Goal: Information Seeking & Learning: Compare options

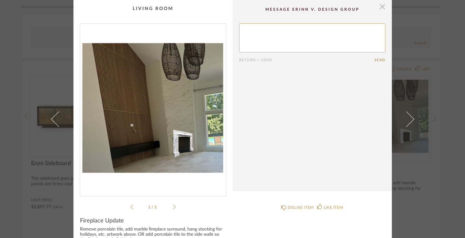
click at [380, 9] on span "button" at bounding box center [382, 6] width 13 height 13
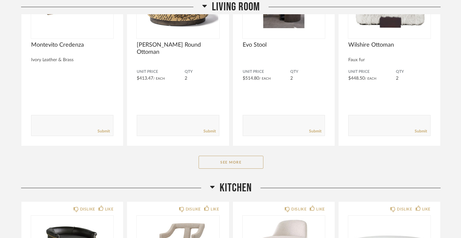
scroll to position [652, 0]
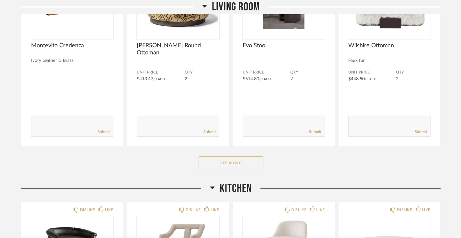
click at [218, 156] on button "See More" at bounding box center [230, 162] width 65 height 13
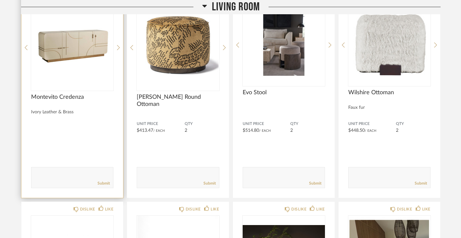
scroll to position [606, 0]
click at [78, 42] on img "0" at bounding box center [72, 44] width 82 height 81
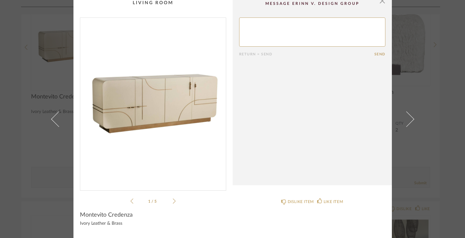
scroll to position [5, 0]
click at [173, 202] on icon at bounding box center [174, 202] width 3 height 6
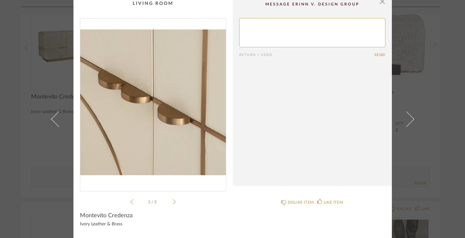
click at [173, 202] on icon at bounding box center [174, 202] width 3 height 6
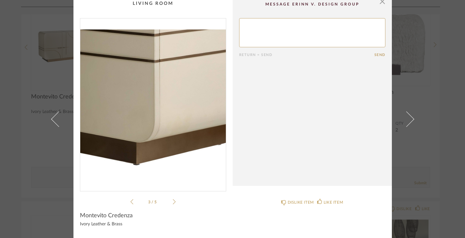
click at [173, 202] on icon at bounding box center [174, 202] width 3 height 6
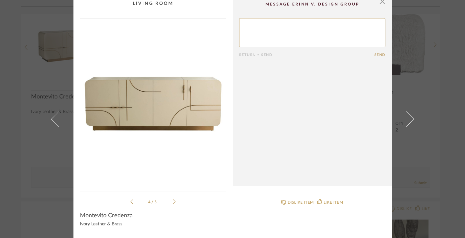
click at [173, 202] on icon at bounding box center [174, 202] width 3 height 6
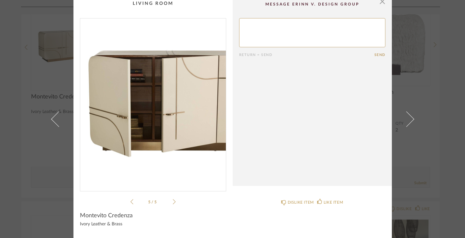
click at [173, 202] on icon at bounding box center [174, 202] width 3 height 6
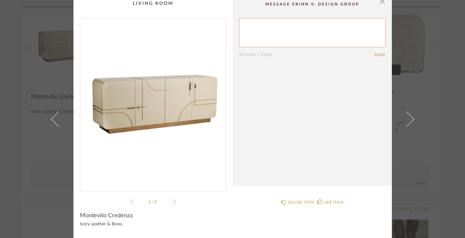
click at [173, 202] on icon at bounding box center [174, 202] width 3 height 6
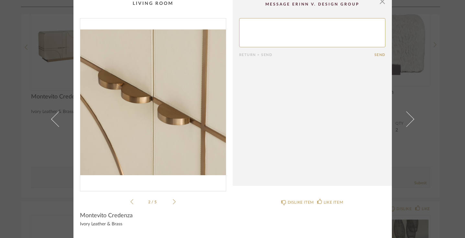
scroll to position [6, 0]
click at [380, 4] on span "button" at bounding box center [382, 0] width 13 height 13
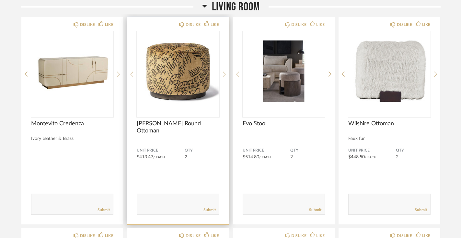
scroll to position [579, 0]
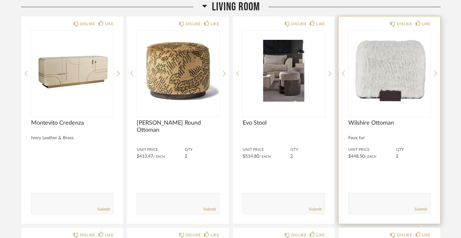
click at [392, 50] on img "0" at bounding box center [389, 70] width 82 height 81
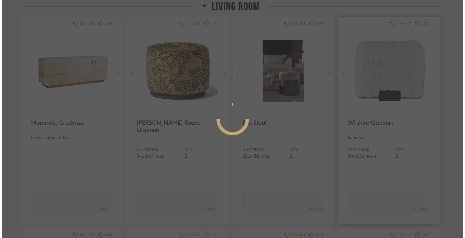
scroll to position [0, 0]
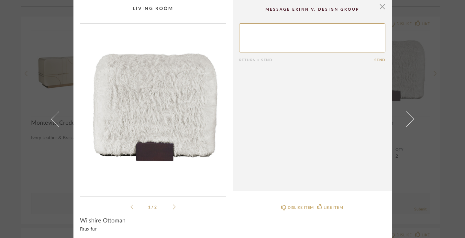
click at [173, 206] on icon at bounding box center [174, 206] width 3 height 5
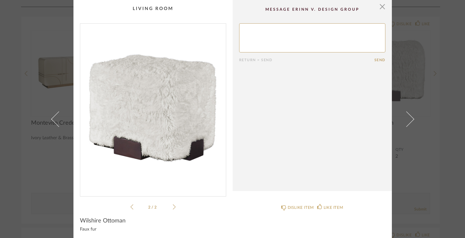
click at [173, 206] on icon at bounding box center [174, 206] width 3 height 5
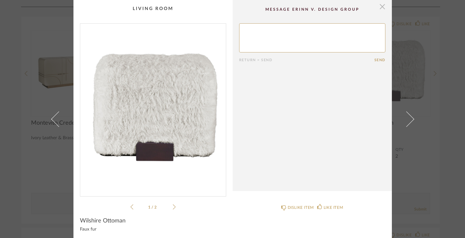
click at [378, 8] on span "button" at bounding box center [382, 6] width 13 height 13
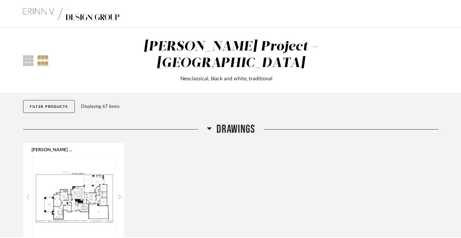
scroll to position [579, 0]
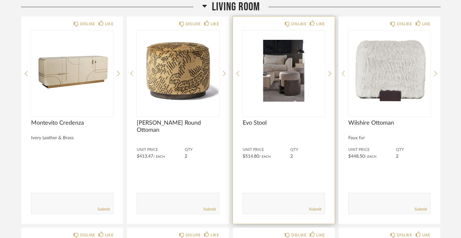
click at [284, 67] on img "0" at bounding box center [283, 70] width 82 height 81
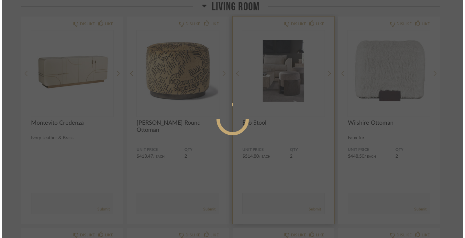
scroll to position [0, 0]
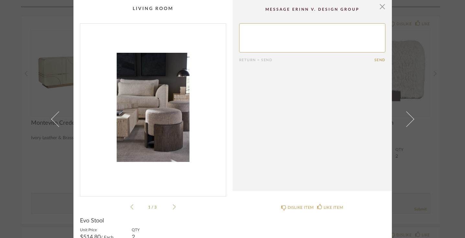
click at [173, 207] on icon at bounding box center [174, 206] width 3 height 5
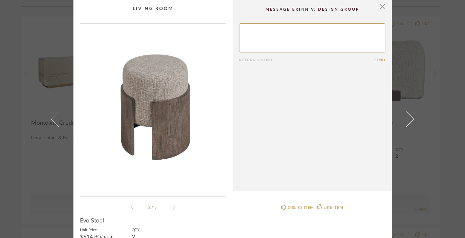
click at [173, 207] on icon at bounding box center [174, 206] width 3 height 5
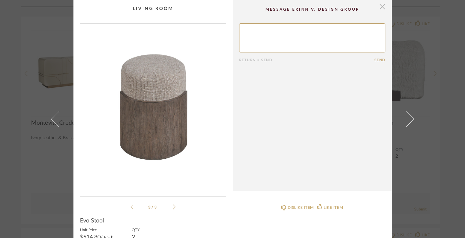
click at [378, 9] on span "button" at bounding box center [382, 6] width 13 height 13
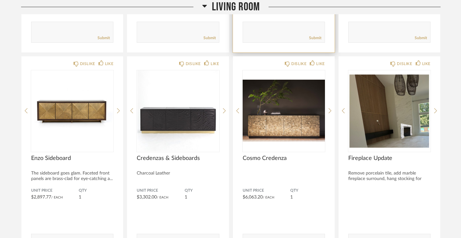
scroll to position [752, 0]
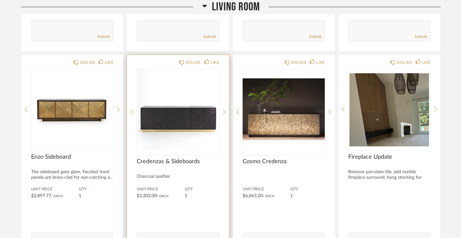
click at [0, 0] on img at bounding box center [0, 0] width 0 height 0
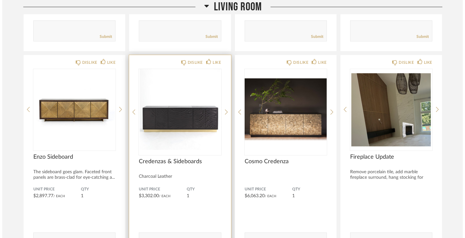
scroll to position [0, 0]
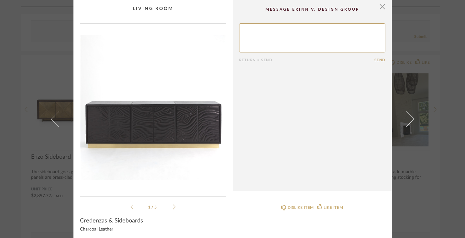
click at [173, 208] on icon at bounding box center [174, 207] width 3 height 6
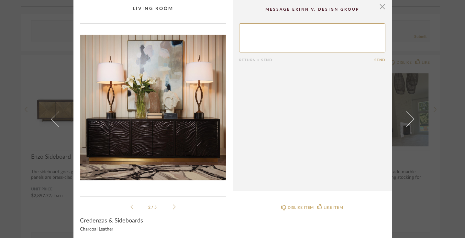
click at [173, 208] on icon at bounding box center [174, 207] width 3 height 6
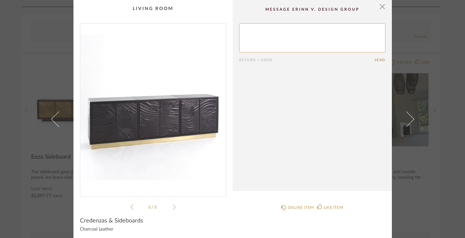
click at [173, 208] on icon at bounding box center [174, 207] width 3 height 6
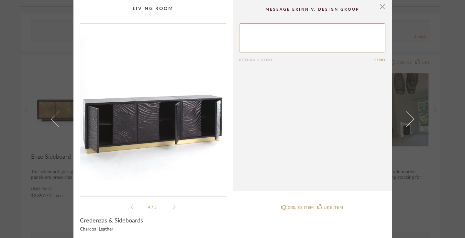
click at [173, 208] on icon at bounding box center [174, 207] width 3 height 6
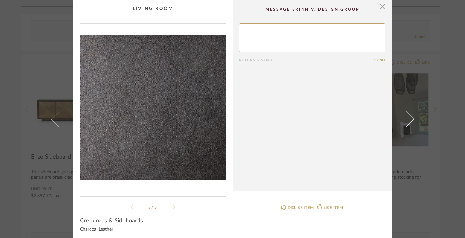
click at [173, 208] on icon at bounding box center [174, 207] width 3 height 6
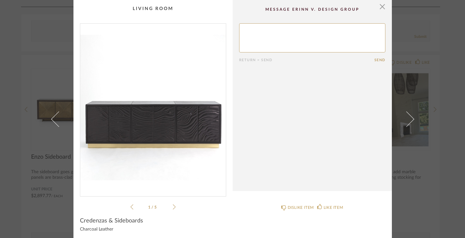
click at [173, 208] on icon at bounding box center [174, 207] width 3 height 6
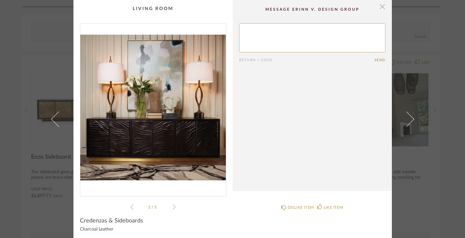
click at [378, 9] on span "button" at bounding box center [382, 6] width 13 height 13
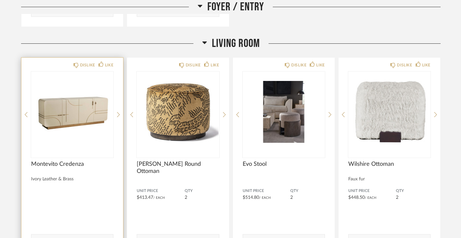
scroll to position [539, 0]
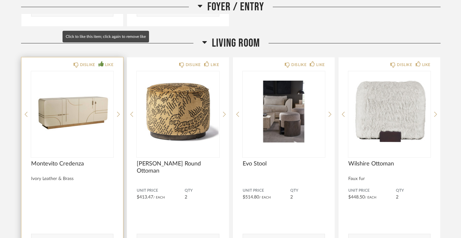
click at [107, 62] on div "LIKE" at bounding box center [109, 65] width 8 height 6
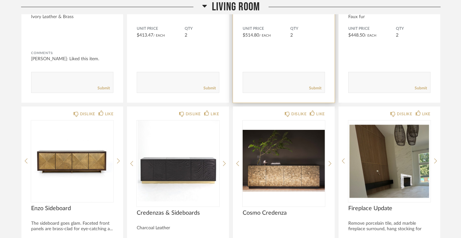
scroll to position [701, 0]
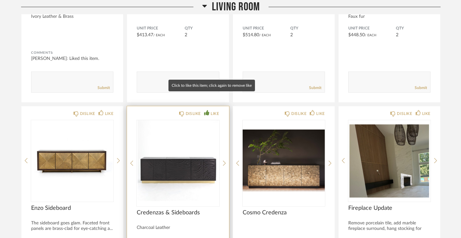
click at [215, 110] on div "LIKE" at bounding box center [214, 113] width 8 height 6
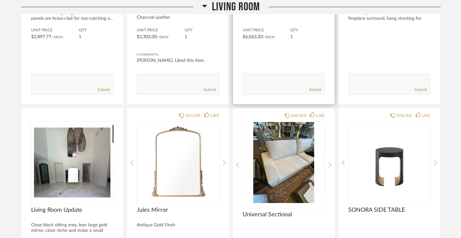
scroll to position [911, 0]
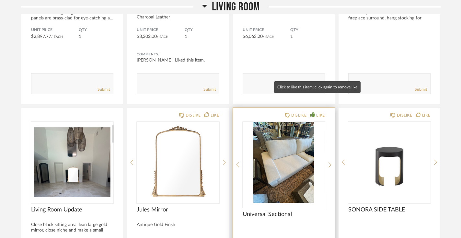
click at [318, 112] on div "LIKE" at bounding box center [320, 115] width 8 height 6
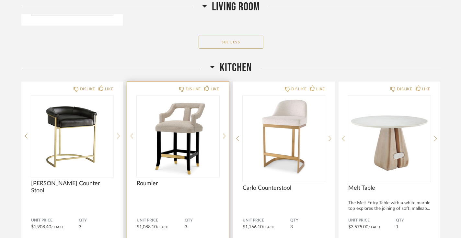
scroll to position [1605, 0]
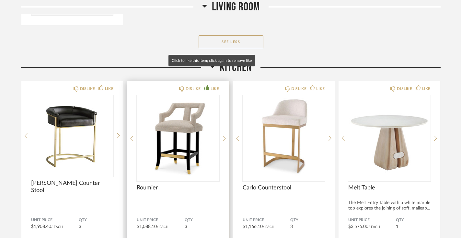
click at [214, 85] on div "LIKE" at bounding box center [214, 88] width 8 height 6
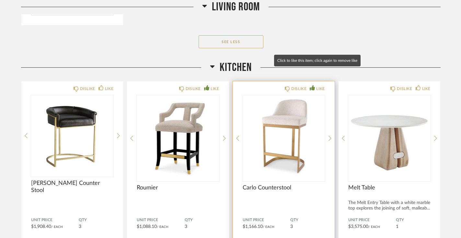
click at [316, 85] on div "LIKE" at bounding box center [320, 88] width 8 height 6
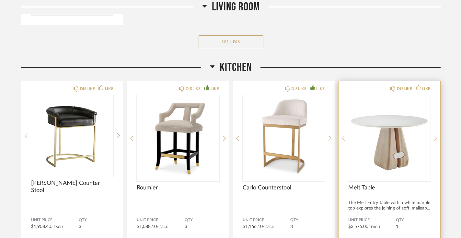
click at [435, 135] on icon at bounding box center [435, 138] width 3 height 6
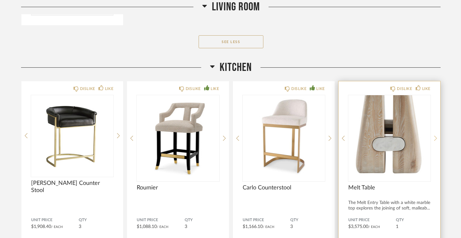
click at [435, 135] on icon at bounding box center [435, 138] width 3 height 6
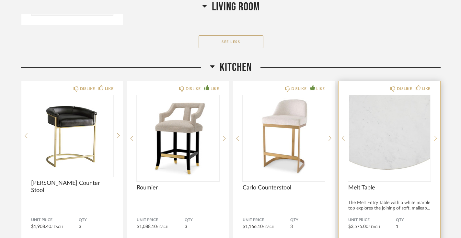
click at [435, 135] on icon at bounding box center [435, 138] width 3 height 6
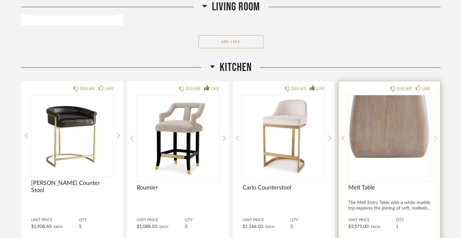
click at [435, 135] on icon at bounding box center [435, 138] width 3 height 6
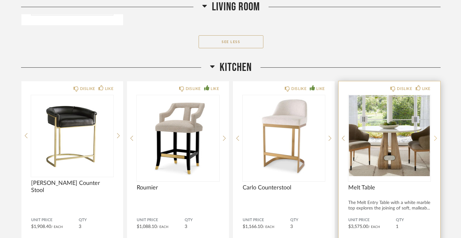
click at [435, 135] on icon at bounding box center [435, 138] width 3 height 6
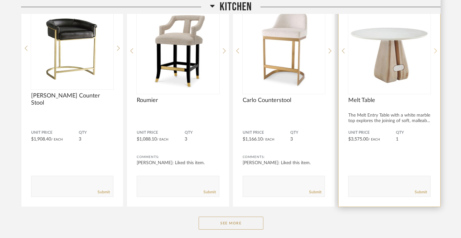
scroll to position [1693, 0]
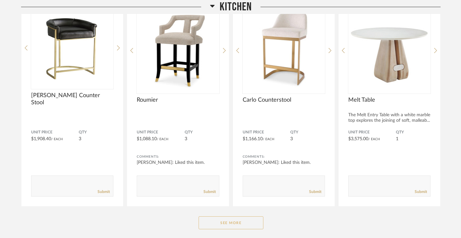
click at [237, 216] on button "See More" at bounding box center [230, 222] width 65 height 13
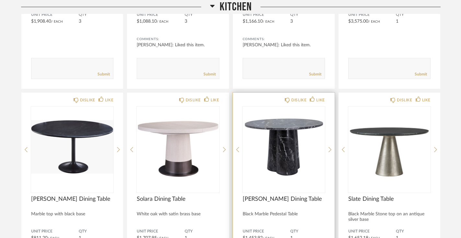
scroll to position [1811, 0]
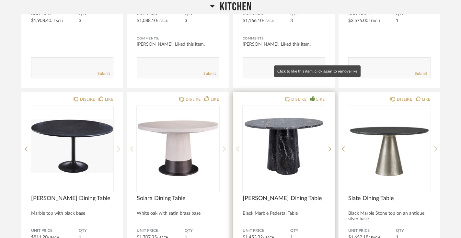
click at [320, 96] on div "LIKE" at bounding box center [320, 99] width 8 height 6
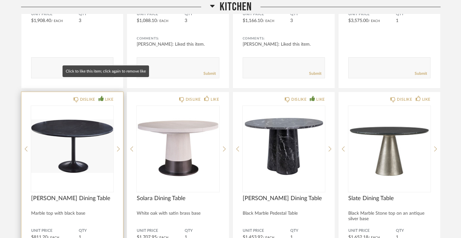
click at [109, 96] on div "LIKE" at bounding box center [109, 99] width 8 height 6
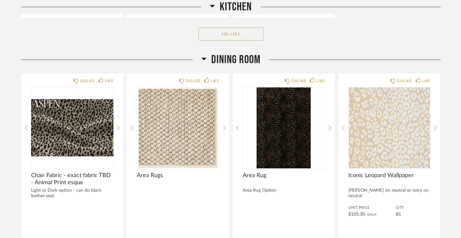
scroll to position [2310, 0]
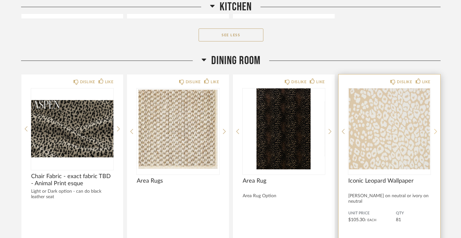
click at [435, 129] on icon at bounding box center [435, 132] width 3 height 6
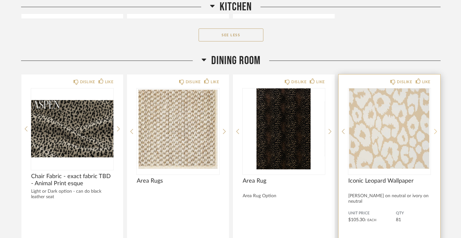
click at [435, 129] on icon at bounding box center [435, 132] width 3 height 6
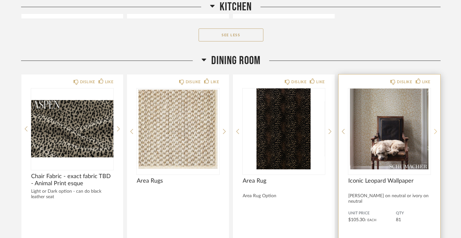
click at [435, 129] on icon at bounding box center [435, 132] width 3 height 6
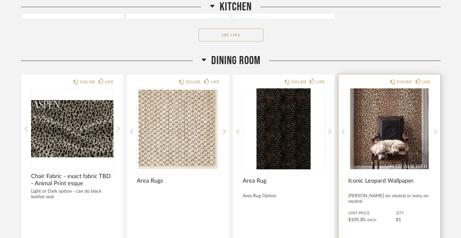
click at [435, 129] on icon at bounding box center [435, 132] width 3 height 6
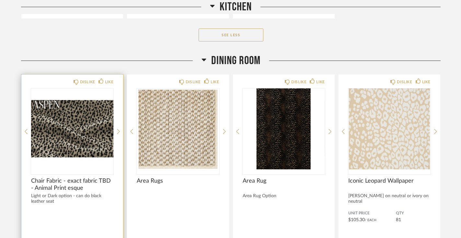
click at [87, 126] on img "0" at bounding box center [72, 128] width 82 height 81
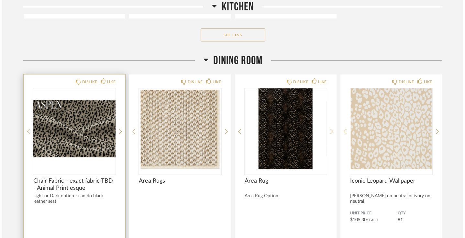
scroll to position [0, 0]
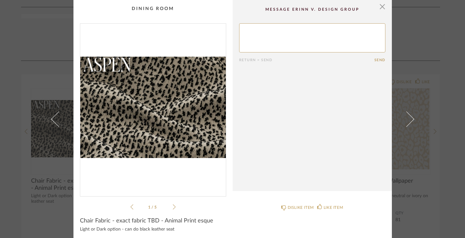
click at [173, 207] on icon at bounding box center [174, 207] width 3 height 6
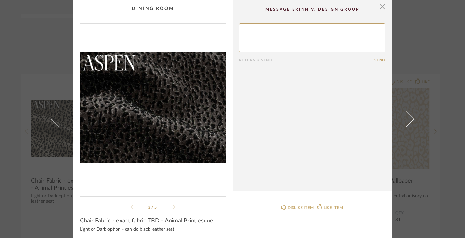
click at [173, 207] on icon at bounding box center [174, 207] width 3 height 6
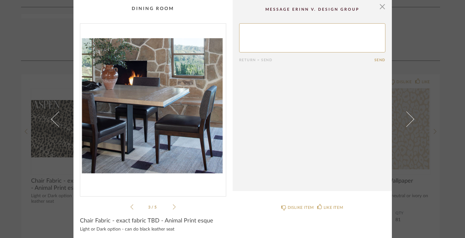
click at [173, 207] on icon at bounding box center [174, 207] width 3 height 6
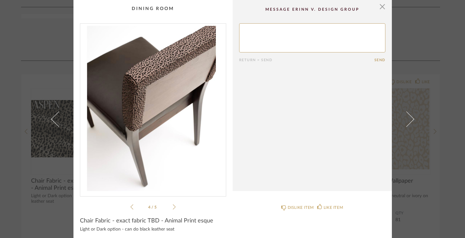
click at [173, 207] on icon at bounding box center [174, 207] width 3 height 6
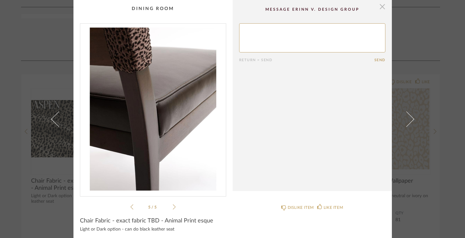
click at [380, 9] on span "button" at bounding box center [382, 6] width 13 height 13
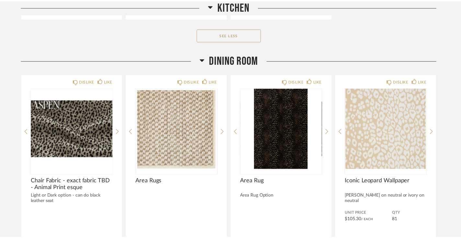
scroll to position [2310, 0]
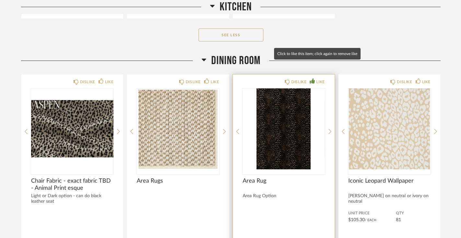
click at [318, 79] on div "LIKE" at bounding box center [320, 82] width 8 height 6
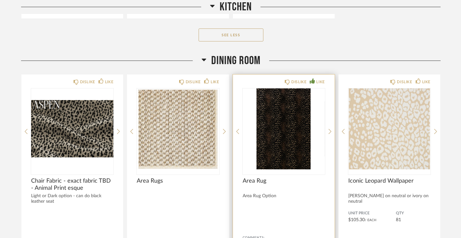
scroll to position [2365, 0]
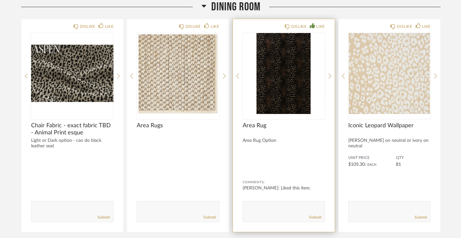
click at [304, 87] on img "0" at bounding box center [283, 73] width 82 height 81
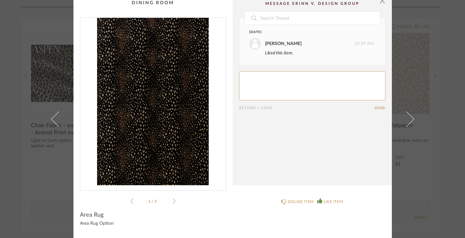
scroll to position [0, 0]
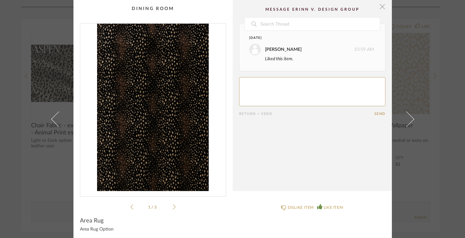
click at [380, 7] on span "button" at bounding box center [382, 6] width 13 height 13
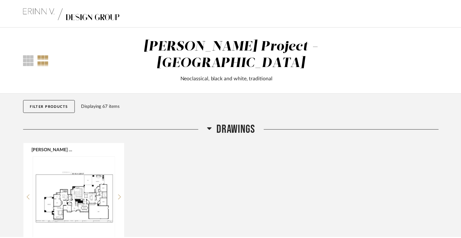
scroll to position [2365, 0]
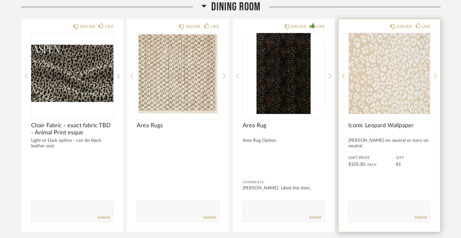
click at [382, 77] on img "0" at bounding box center [389, 73] width 82 height 81
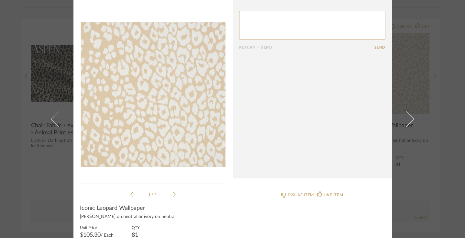
scroll to position [0, 0]
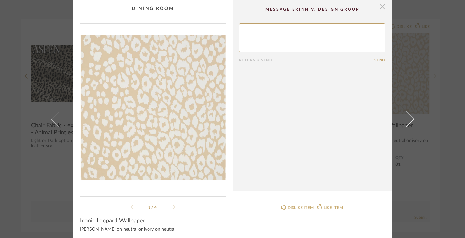
click at [383, 8] on span "button" at bounding box center [382, 6] width 13 height 13
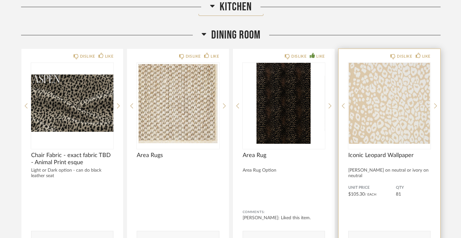
scroll to position [2335, 0]
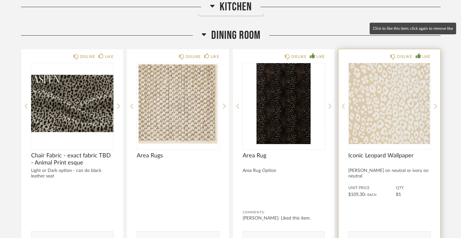
click at [423, 53] on div "LIKE" at bounding box center [426, 56] width 8 height 6
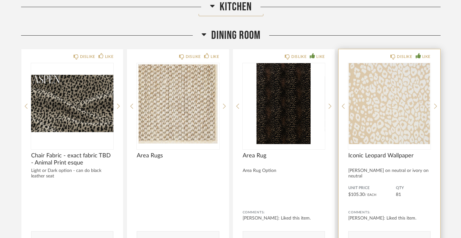
scroll to position [2425, 0]
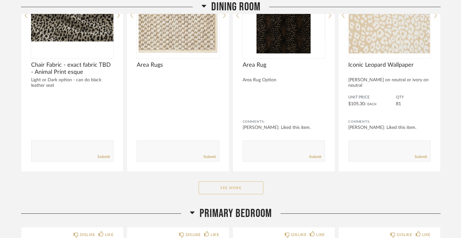
click at [233, 181] on button "See More" at bounding box center [230, 187] width 65 height 13
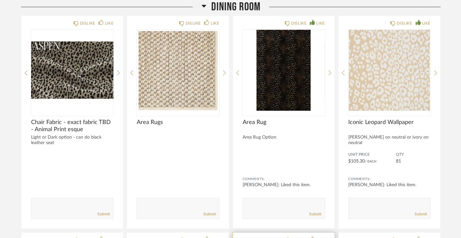
scroll to position [2283, 0]
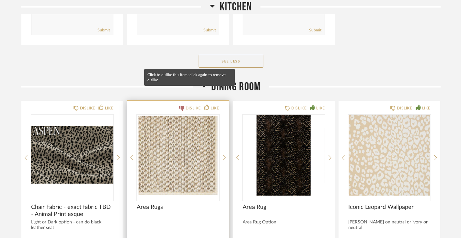
click at [189, 105] on div "DISLIKE" at bounding box center [193, 108] width 15 height 6
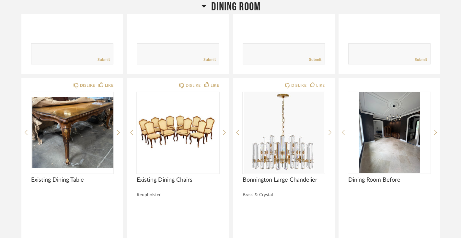
scroll to position [2733, 0]
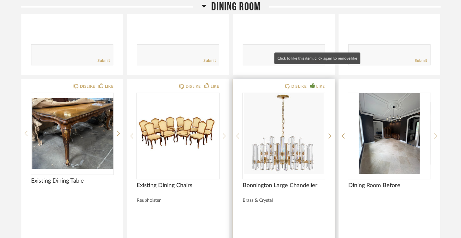
click at [318, 83] on div "LIKE" at bounding box center [320, 86] width 8 height 6
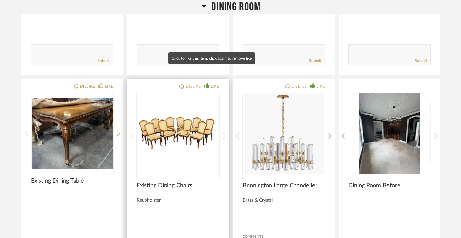
click at [215, 83] on div "LIKE" at bounding box center [214, 86] width 8 height 6
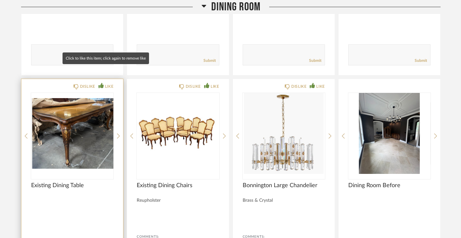
click at [106, 83] on div "LIKE" at bounding box center [109, 86] width 8 height 6
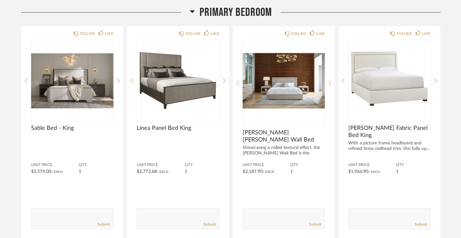
scroll to position [3048, 0]
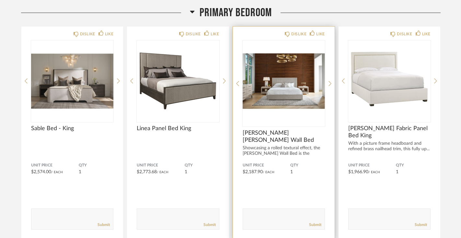
click at [299, 69] on img "0" at bounding box center [283, 80] width 82 height 81
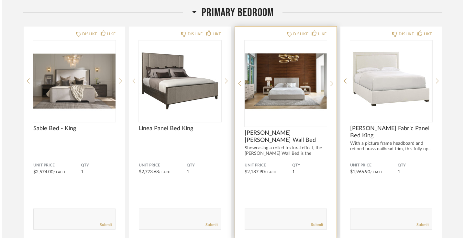
scroll to position [0, 0]
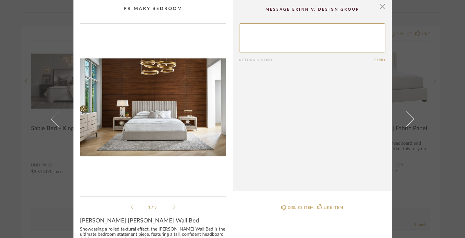
click at [173, 207] on icon at bounding box center [174, 207] width 3 height 6
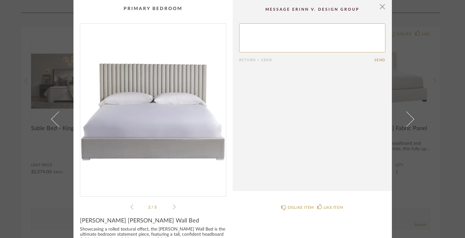
click at [173, 207] on icon at bounding box center [174, 207] width 3 height 6
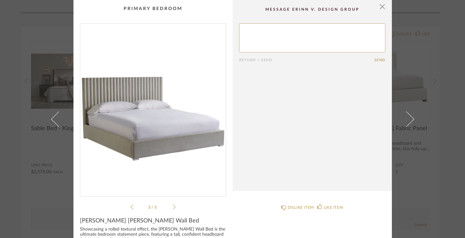
click at [173, 207] on icon at bounding box center [174, 207] width 3 height 6
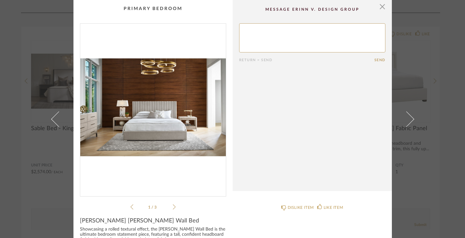
click at [173, 207] on icon at bounding box center [174, 207] width 3 height 6
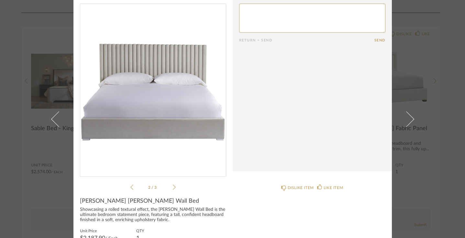
scroll to position [26, 0]
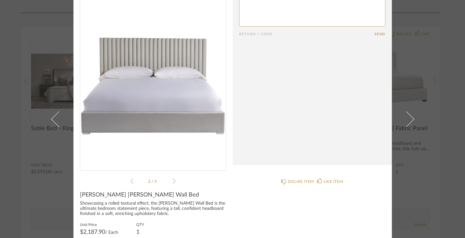
click at [173, 179] on icon at bounding box center [174, 181] width 3 height 6
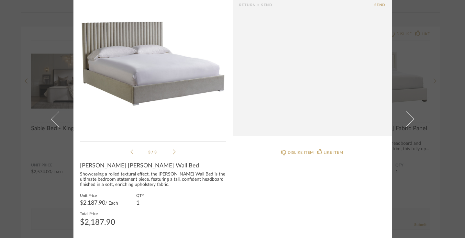
scroll to position [0, 0]
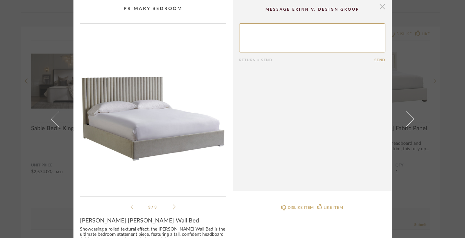
click at [382, 7] on span "button" at bounding box center [382, 6] width 13 height 13
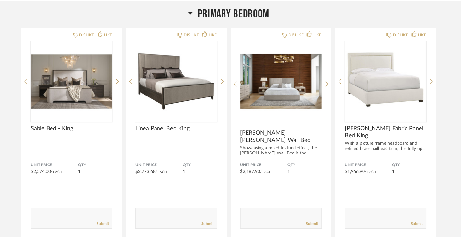
scroll to position [3048, 0]
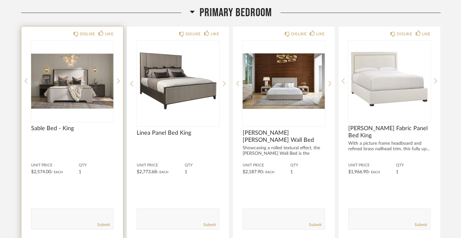
click at [91, 83] on img "0" at bounding box center [72, 80] width 82 height 81
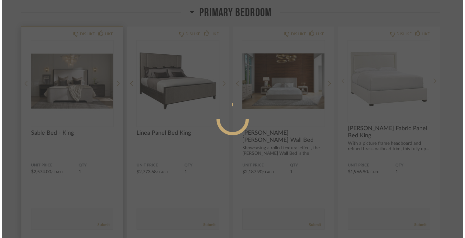
scroll to position [0, 0]
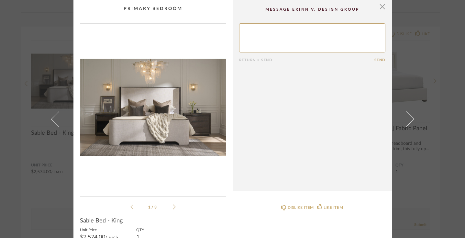
click at [173, 208] on icon at bounding box center [174, 207] width 3 height 6
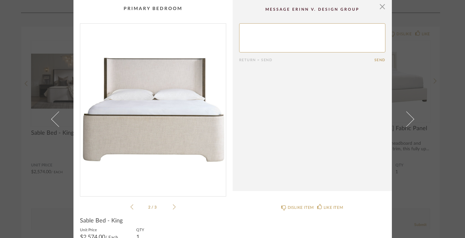
click at [173, 208] on icon at bounding box center [174, 207] width 3 height 6
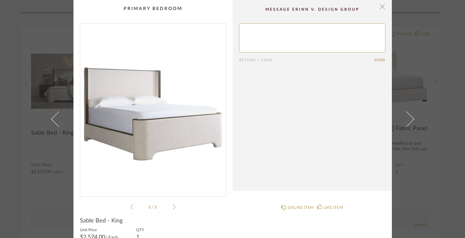
click at [383, 11] on span "button" at bounding box center [382, 6] width 13 height 13
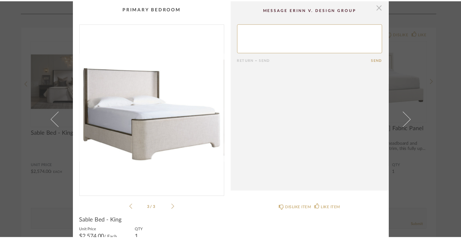
scroll to position [3048, 0]
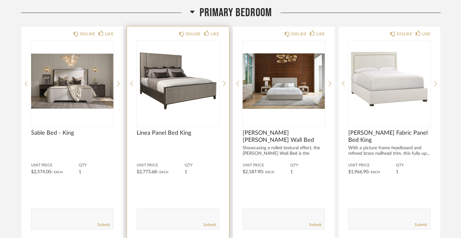
click at [171, 102] on img "0" at bounding box center [178, 80] width 82 height 81
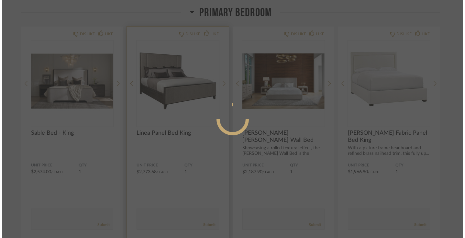
scroll to position [0, 0]
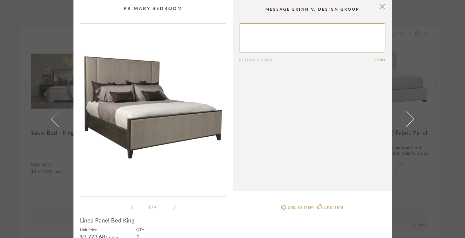
click at [173, 207] on icon at bounding box center [174, 207] width 3 height 6
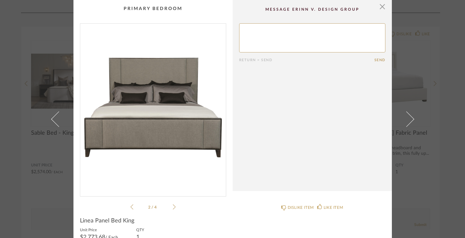
click at [173, 207] on icon at bounding box center [174, 207] width 3 height 6
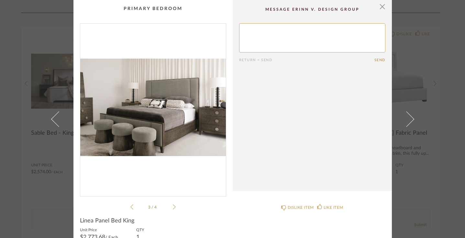
click at [173, 207] on icon at bounding box center [174, 207] width 3 height 6
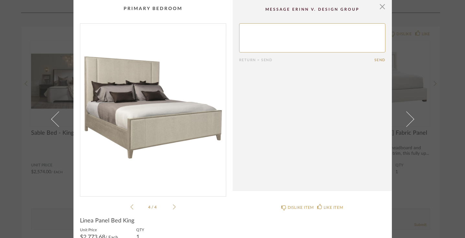
click at [173, 207] on icon at bounding box center [174, 207] width 3 height 6
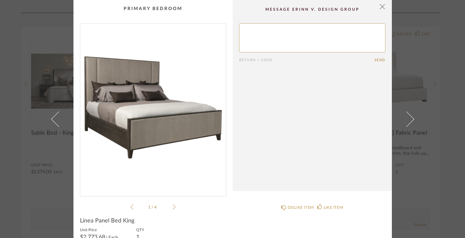
click at [173, 207] on icon at bounding box center [174, 207] width 3 height 6
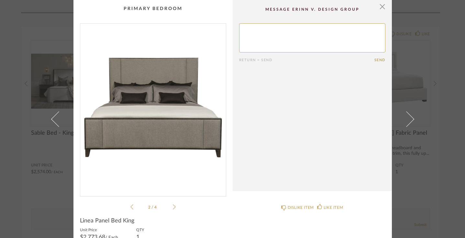
click at [384, 7] on cpp-summary-comments "Return = Send Send" at bounding box center [312, 95] width 159 height 191
click at [380, 8] on span "button" at bounding box center [382, 6] width 13 height 13
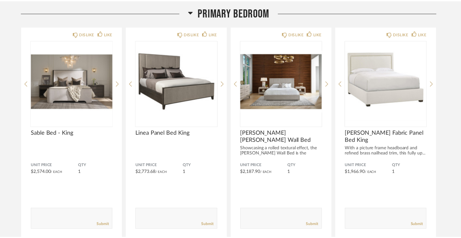
scroll to position [3048, 0]
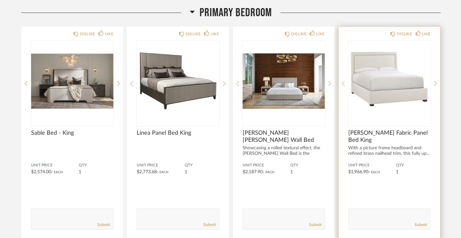
click at [391, 83] on img "0" at bounding box center [389, 80] width 82 height 81
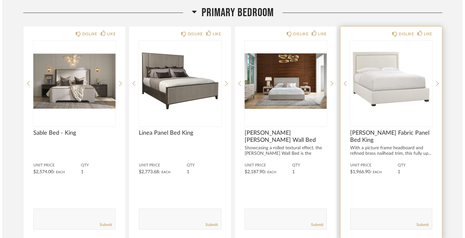
scroll to position [0, 0]
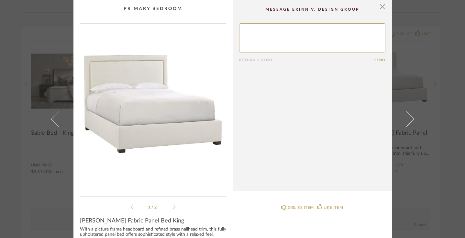
click at [173, 208] on icon at bounding box center [174, 206] width 3 height 5
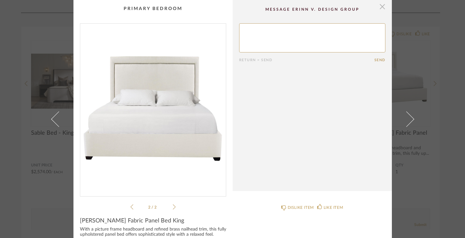
click at [382, 9] on span "button" at bounding box center [382, 6] width 13 height 13
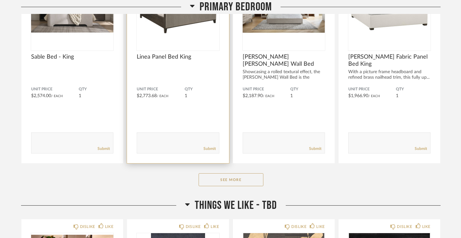
scroll to position [3135, 0]
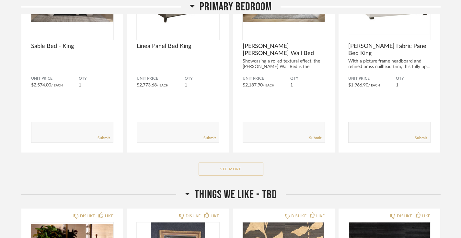
click at [243, 163] on button "See More" at bounding box center [230, 169] width 65 height 13
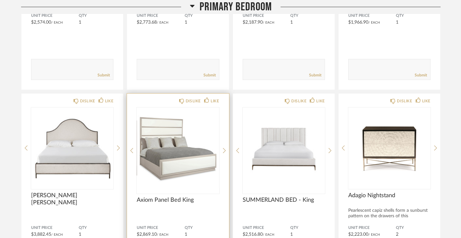
scroll to position [3210, 0]
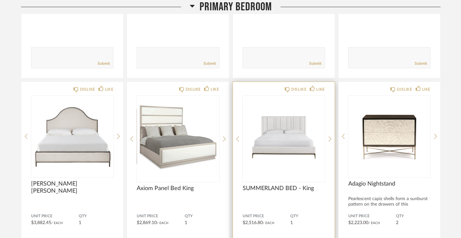
click at [287, 136] on img "0" at bounding box center [283, 136] width 82 height 81
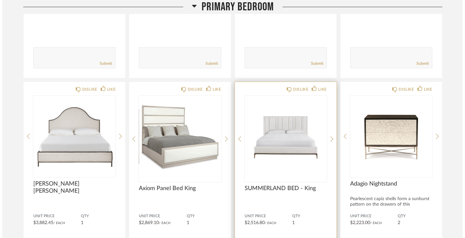
scroll to position [0, 0]
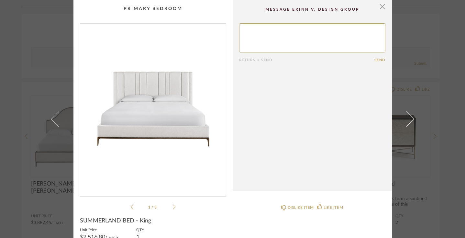
click at [173, 206] on icon at bounding box center [174, 207] width 3 height 6
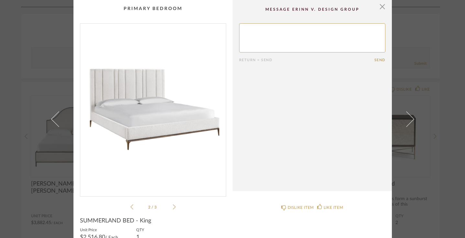
click at [173, 206] on icon at bounding box center [174, 207] width 3 height 6
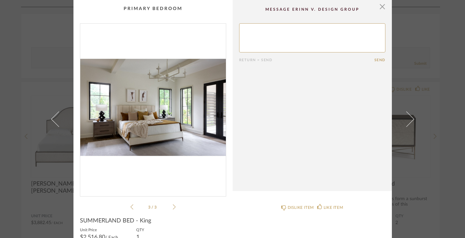
click at [173, 206] on icon at bounding box center [174, 207] width 3 height 6
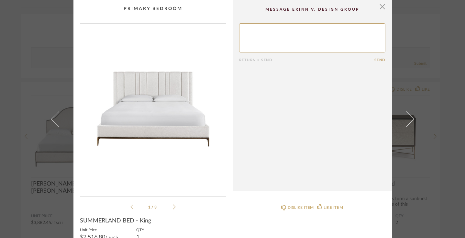
click at [173, 206] on icon at bounding box center [174, 207] width 3 height 6
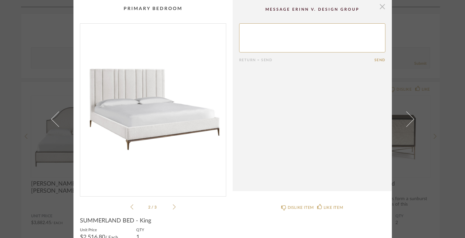
click at [381, 8] on span "button" at bounding box center [382, 6] width 13 height 13
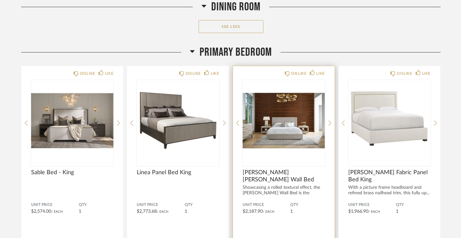
scroll to position [3009, 0]
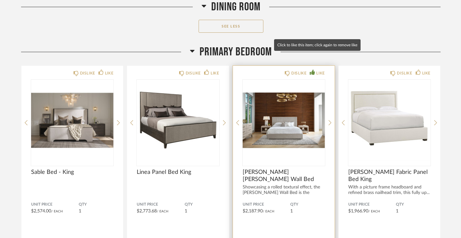
click at [318, 70] on div "LIKE" at bounding box center [320, 73] width 8 height 6
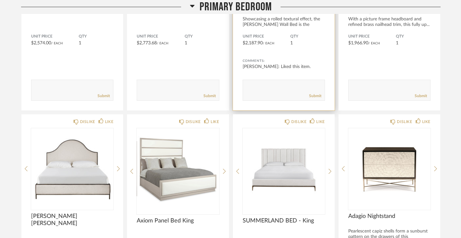
scroll to position [3177, 0]
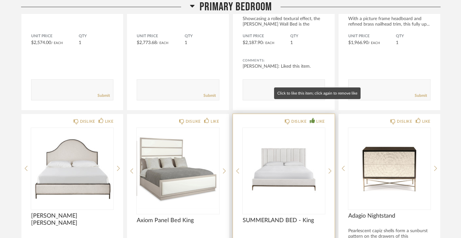
click at [316, 118] on div "LIKE" at bounding box center [320, 121] width 8 height 6
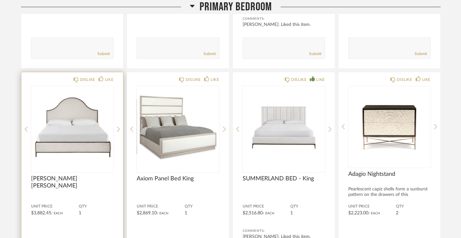
scroll to position [3221, 0]
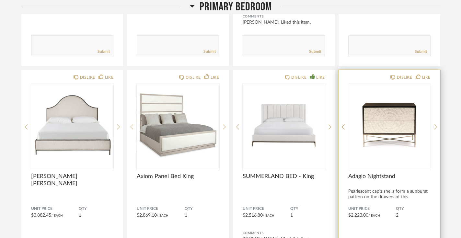
click at [383, 131] on img "0" at bounding box center [389, 124] width 82 height 81
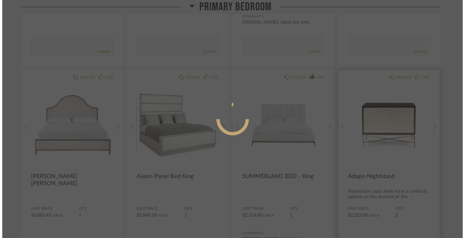
scroll to position [0, 0]
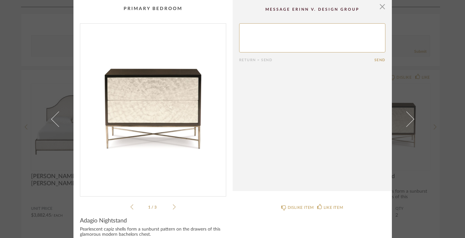
click at [173, 206] on icon at bounding box center [174, 207] width 3 height 6
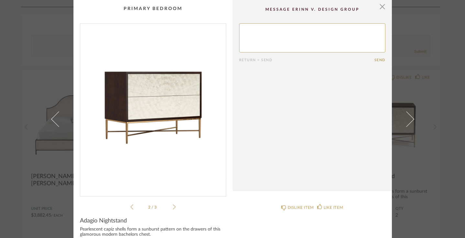
click at [173, 206] on icon at bounding box center [174, 207] width 3 height 6
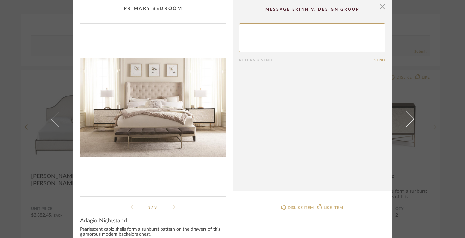
click at [173, 207] on icon at bounding box center [174, 206] width 3 height 5
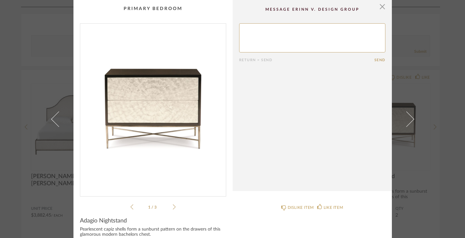
click at [173, 207] on icon at bounding box center [174, 206] width 3 height 5
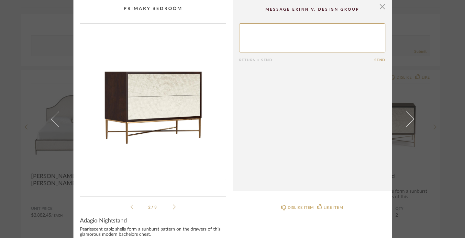
click at [174, 208] on div "2 / 3" at bounding box center [153, 116] width 146 height 187
click at [173, 208] on icon at bounding box center [174, 207] width 3 height 6
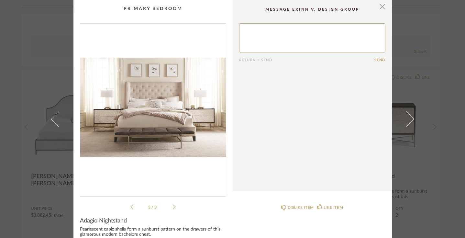
click at [130, 206] on icon at bounding box center [131, 207] width 3 height 6
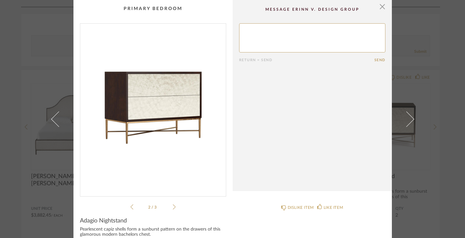
click at [173, 205] on icon at bounding box center [174, 207] width 3 height 6
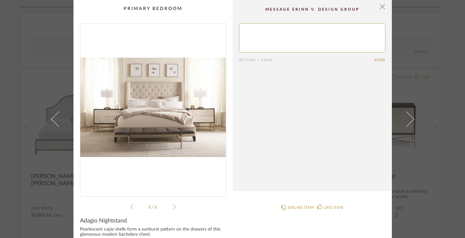
click at [173, 205] on icon at bounding box center [174, 207] width 3 height 6
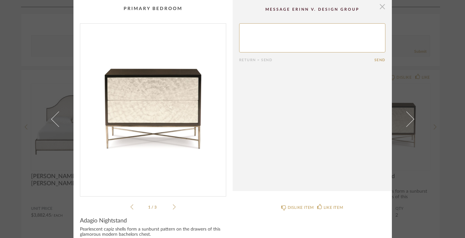
click at [380, 8] on span "button" at bounding box center [382, 6] width 13 height 13
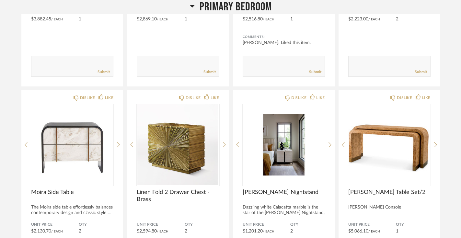
scroll to position [3418, 0]
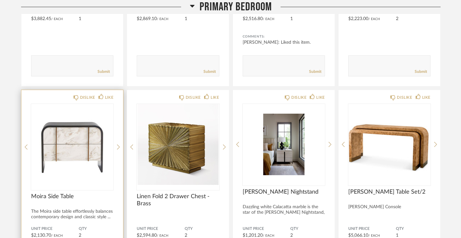
click at [66, 148] on img "0" at bounding box center [72, 144] width 82 height 81
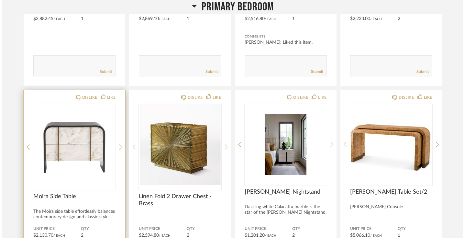
scroll to position [0, 0]
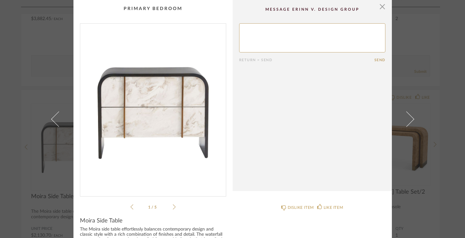
click at [173, 206] on icon at bounding box center [174, 207] width 3 height 6
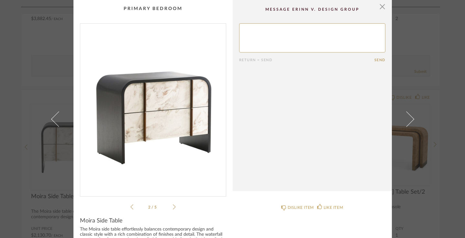
click at [173, 206] on icon at bounding box center [174, 207] width 3 height 6
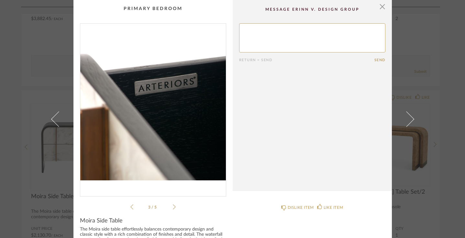
click at [173, 206] on icon at bounding box center [174, 207] width 3 height 6
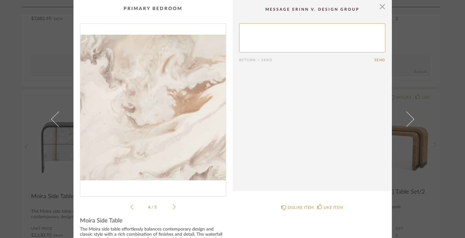
click at [173, 206] on icon at bounding box center [174, 207] width 3 height 6
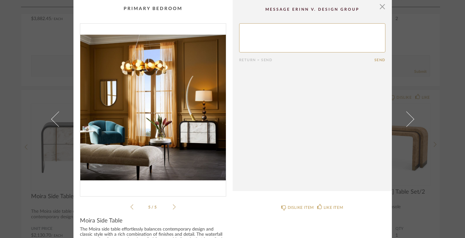
click at [173, 206] on icon at bounding box center [174, 207] width 3 height 6
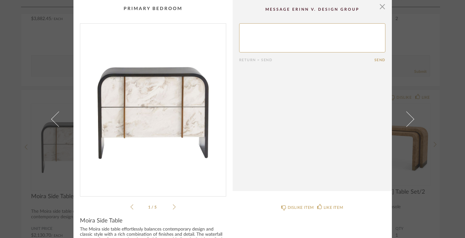
click at [173, 206] on icon at bounding box center [174, 207] width 3 height 6
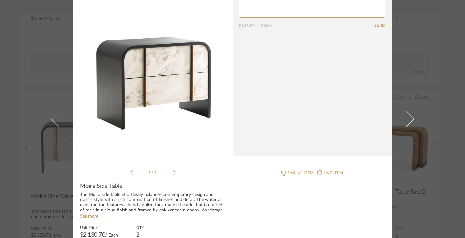
scroll to position [35, 0]
click at [173, 172] on icon at bounding box center [174, 172] width 3 height 6
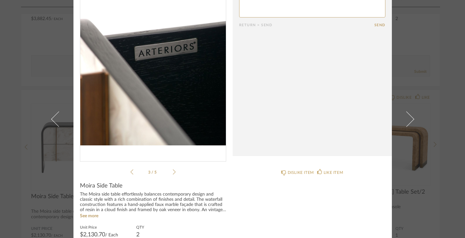
click at [173, 172] on icon at bounding box center [174, 172] width 3 height 6
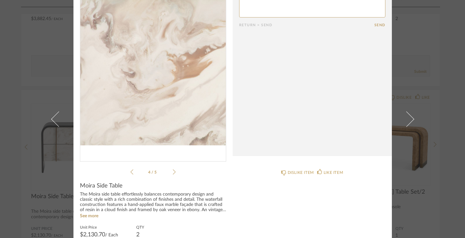
click at [173, 172] on icon at bounding box center [174, 172] width 3 height 6
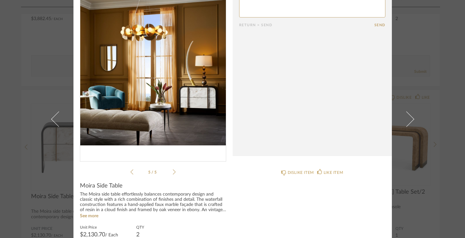
click at [173, 172] on icon at bounding box center [174, 172] width 3 height 6
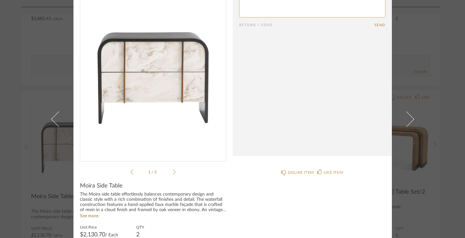
click at [173, 172] on icon at bounding box center [174, 172] width 3 height 6
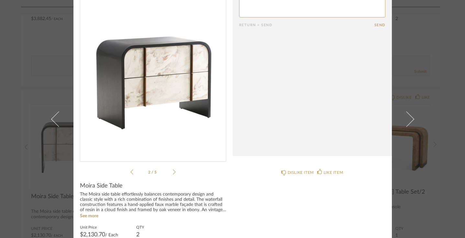
click at [173, 172] on icon at bounding box center [174, 172] width 3 height 6
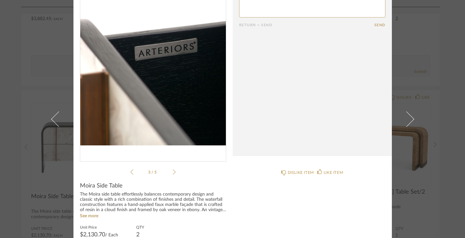
scroll to position [0, 0]
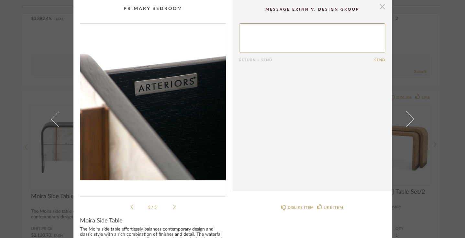
click at [382, 7] on span "button" at bounding box center [382, 6] width 13 height 13
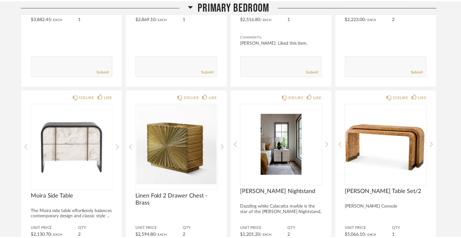
scroll to position [3418, 0]
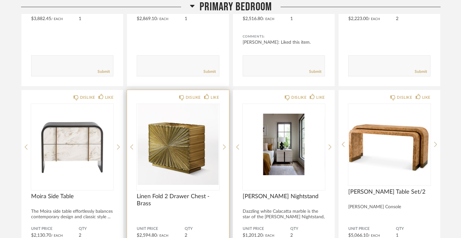
click at [190, 140] on img "0" at bounding box center [178, 144] width 82 height 81
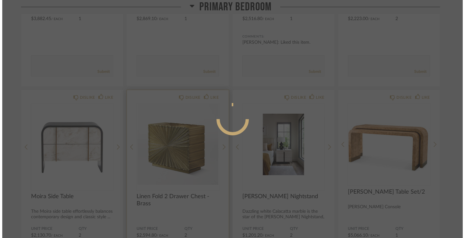
scroll to position [0, 0]
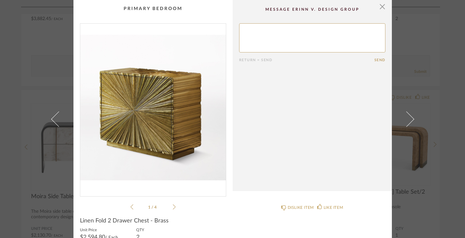
click at [170, 207] on li "1 / 4" at bounding box center [152, 207] width 39 height 8
click at [173, 206] on icon at bounding box center [174, 206] width 3 height 5
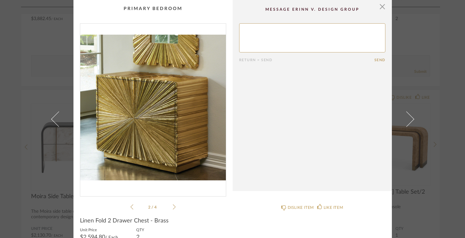
click at [173, 206] on icon at bounding box center [174, 206] width 3 height 5
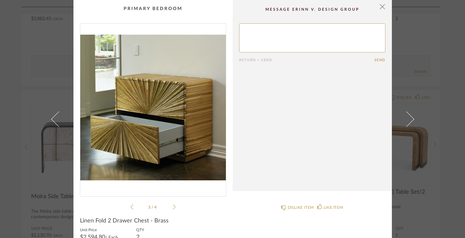
click at [173, 206] on icon at bounding box center [174, 206] width 3 height 5
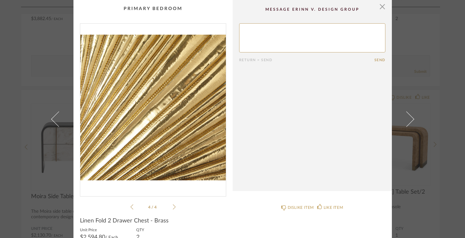
click at [173, 206] on icon at bounding box center [174, 206] width 3 height 5
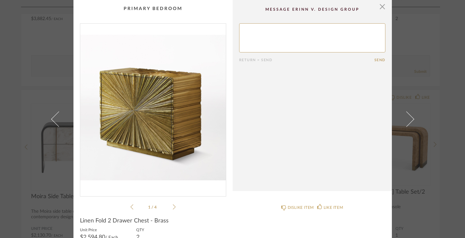
click at [173, 206] on icon at bounding box center [174, 206] width 3 height 5
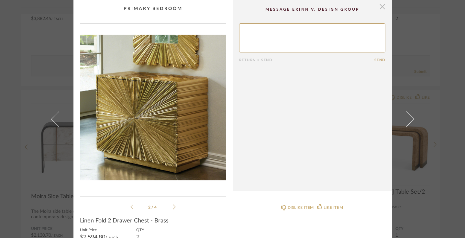
click at [377, 6] on span "button" at bounding box center [382, 6] width 13 height 13
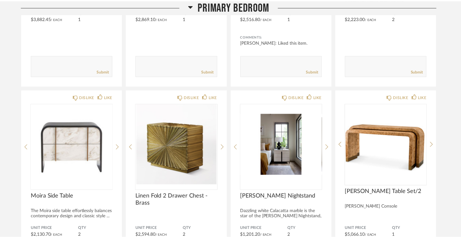
scroll to position [3418, 0]
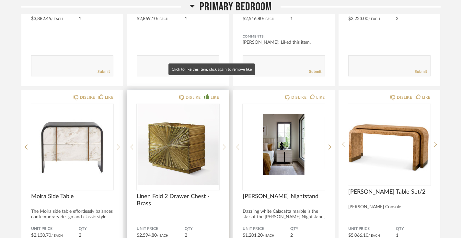
click at [214, 94] on div "LIKE" at bounding box center [214, 97] width 8 height 6
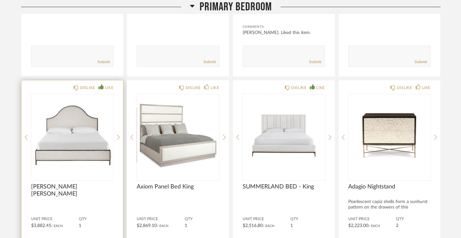
scroll to position [3212, 0]
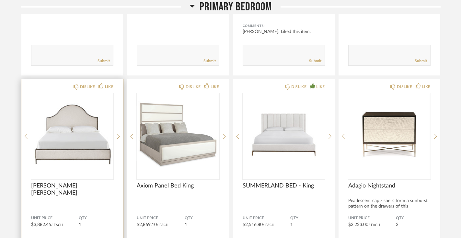
click at [70, 143] on img "0" at bounding box center [72, 133] width 82 height 81
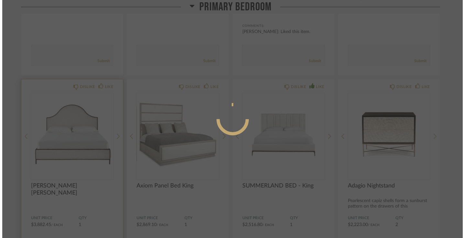
scroll to position [0, 0]
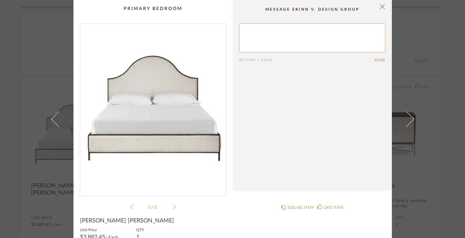
click at [173, 206] on icon at bounding box center [174, 207] width 3 height 6
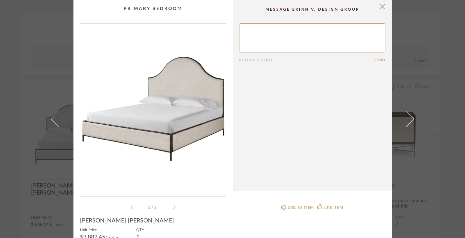
click at [173, 206] on icon at bounding box center [174, 207] width 3 height 6
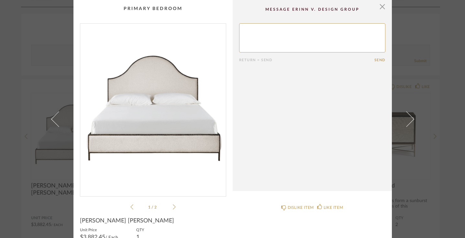
click at [173, 206] on icon at bounding box center [174, 207] width 3 height 6
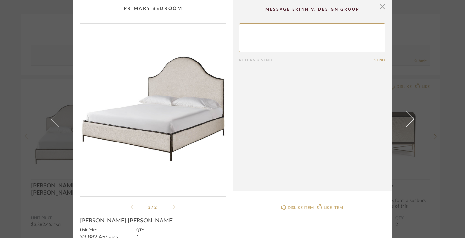
click at [173, 206] on icon at bounding box center [174, 207] width 3 height 6
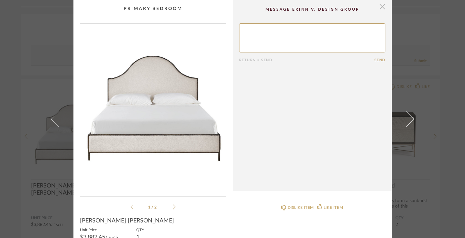
click at [382, 7] on span "button" at bounding box center [382, 6] width 13 height 13
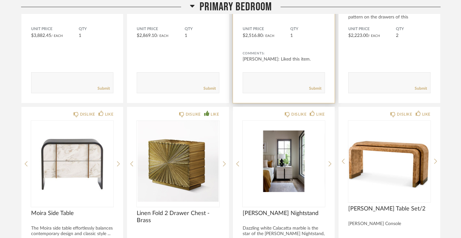
scroll to position [3402, 0]
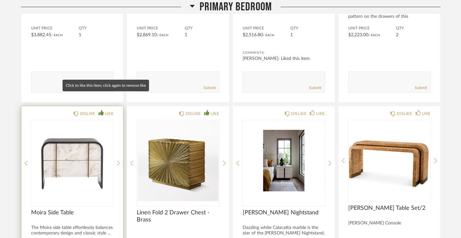
click at [108, 110] on div "LIKE" at bounding box center [109, 113] width 8 height 6
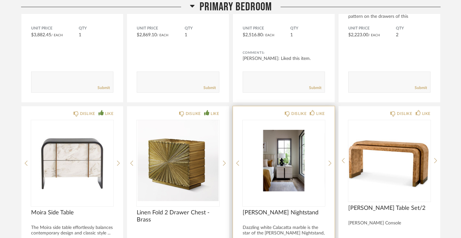
click at [287, 156] on img "0" at bounding box center [283, 160] width 82 height 81
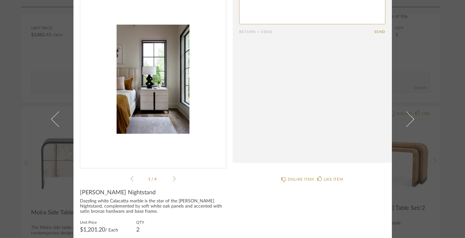
scroll to position [38, 0]
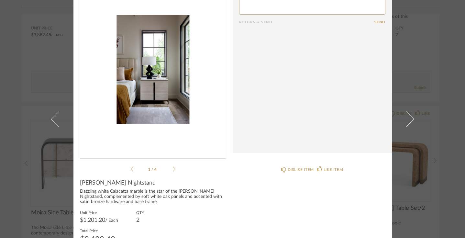
click at [173, 171] on icon at bounding box center [174, 168] width 3 height 5
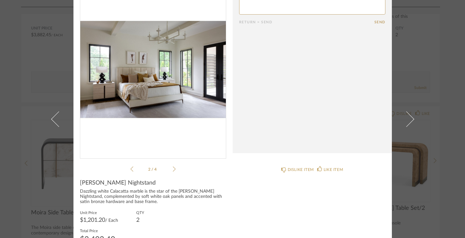
click at [173, 171] on icon at bounding box center [174, 168] width 3 height 5
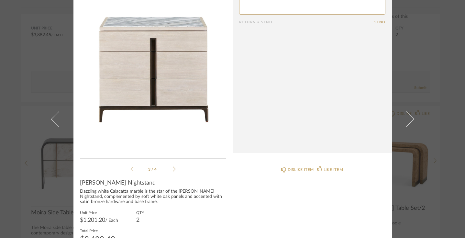
click at [173, 171] on icon at bounding box center [174, 168] width 3 height 5
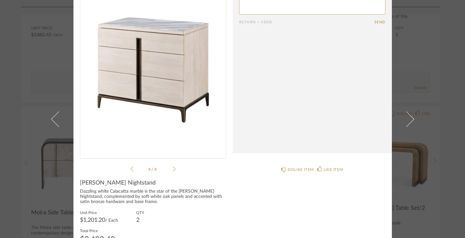
click at [173, 171] on icon at bounding box center [174, 168] width 3 height 5
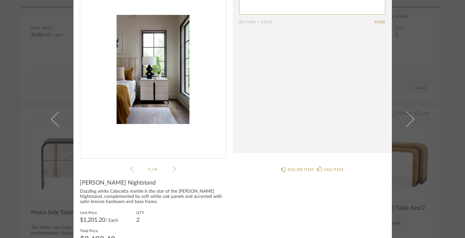
scroll to position [0, 0]
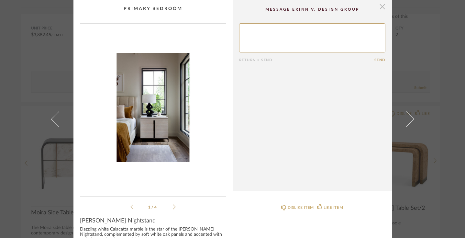
click at [379, 8] on span "button" at bounding box center [382, 6] width 13 height 13
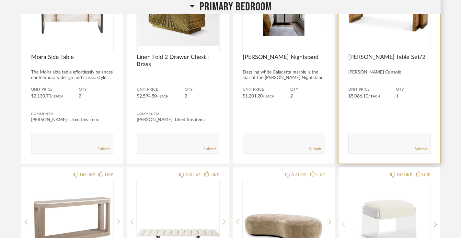
scroll to position [3630, 0]
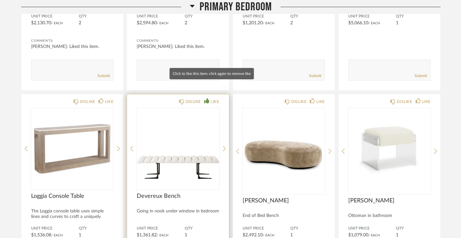
click at [215, 98] on div "LIKE" at bounding box center [214, 101] width 8 height 6
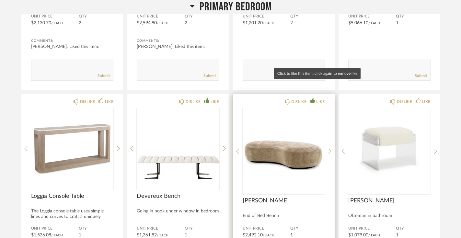
click at [317, 98] on div "LIKE" at bounding box center [320, 101] width 8 height 6
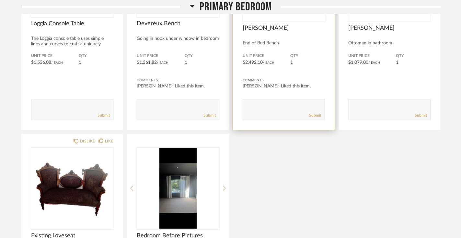
scroll to position [3802, 0]
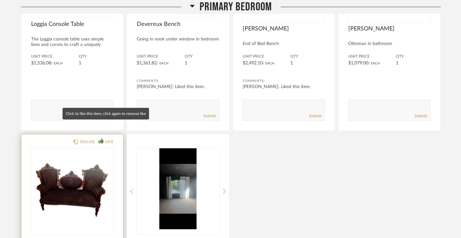
click at [107, 139] on div "LIKE" at bounding box center [109, 142] width 8 height 6
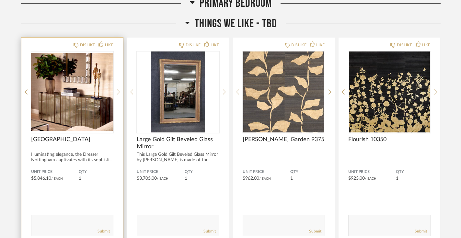
scroll to position [4224, 0]
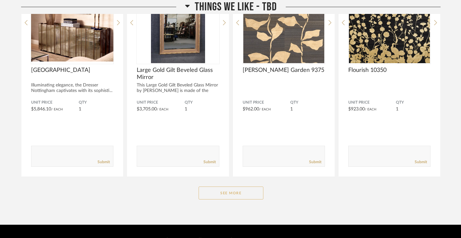
click at [209, 186] on button "See More" at bounding box center [230, 192] width 65 height 13
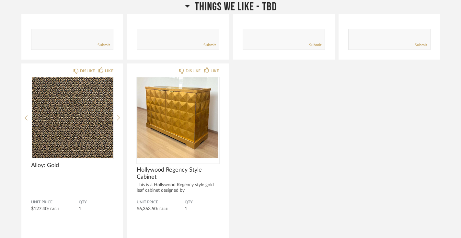
scroll to position [4342, 0]
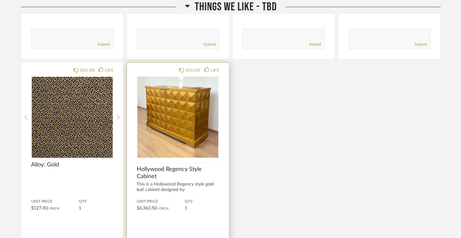
click at [201, 122] on img "0" at bounding box center [178, 117] width 82 height 81
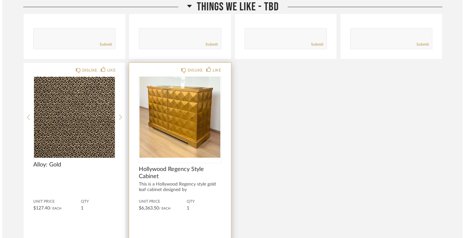
scroll to position [0, 0]
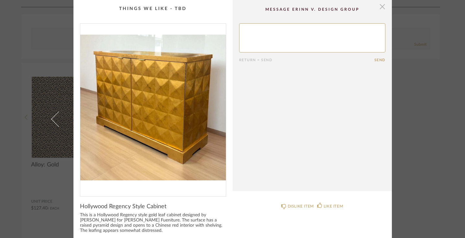
click at [378, 8] on span "button" at bounding box center [382, 6] width 13 height 13
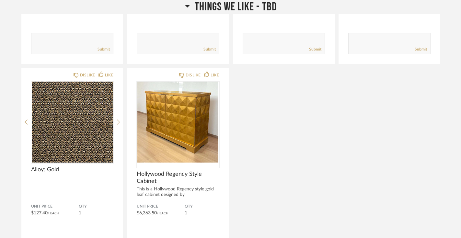
scroll to position [4340, 0]
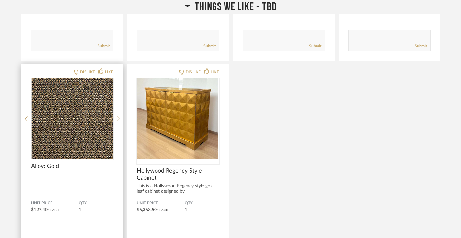
click at [84, 126] on img "0" at bounding box center [72, 118] width 82 height 81
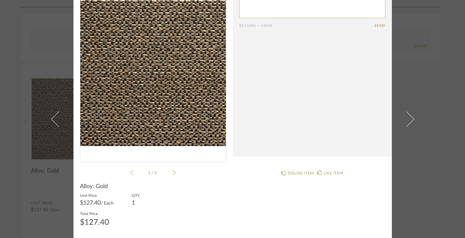
scroll to position [0, 0]
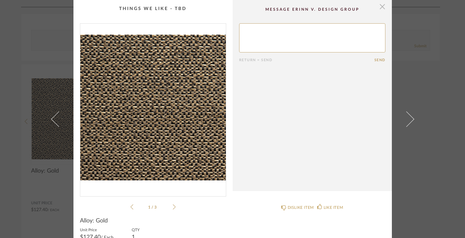
click at [382, 9] on span "button" at bounding box center [382, 6] width 13 height 13
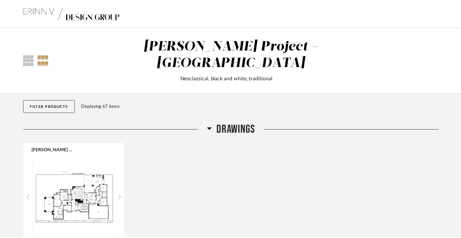
scroll to position [4340, 0]
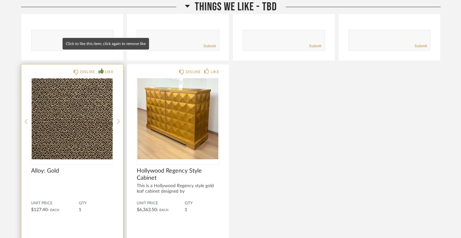
click at [109, 69] on div "LIKE" at bounding box center [109, 72] width 8 height 6
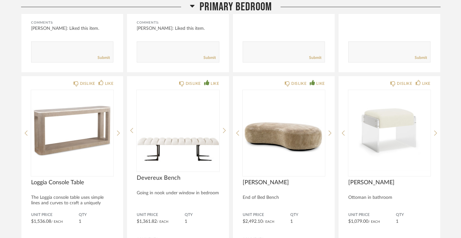
scroll to position [3625, 0]
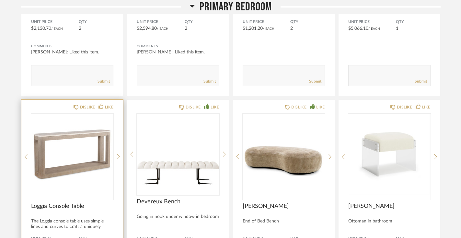
click at [80, 149] on img "0" at bounding box center [72, 154] width 82 height 81
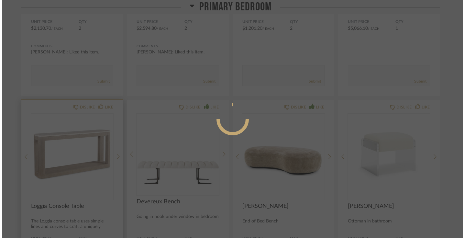
scroll to position [0, 0]
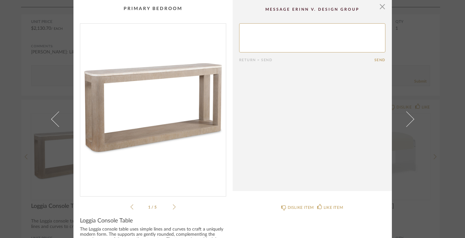
click at [173, 209] on icon at bounding box center [174, 207] width 3 height 6
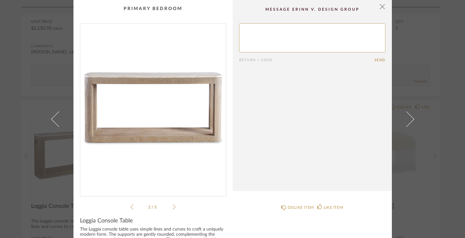
click at [173, 209] on icon at bounding box center [174, 207] width 3 height 6
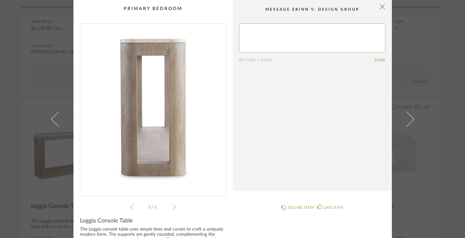
click at [173, 209] on icon at bounding box center [174, 207] width 3 height 6
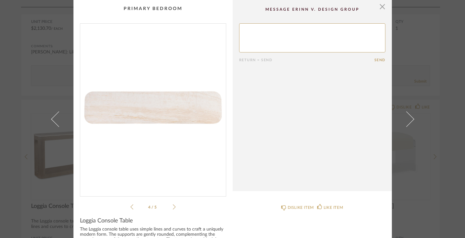
click at [173, 209] on icon at bounding box center [174, 207] width 3 height 6
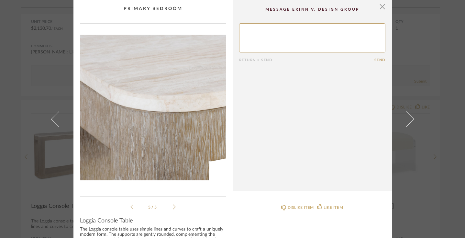
click at [173, 209] on icon at bounding box center [174, 207] width 3 height 6
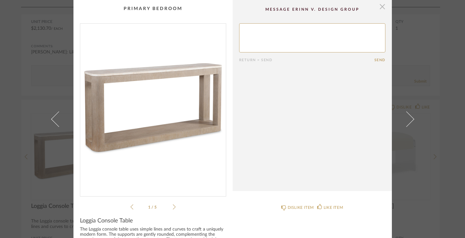
click at [382, 9] on span "button" at bounding box center [382, 6] width 13 height 13
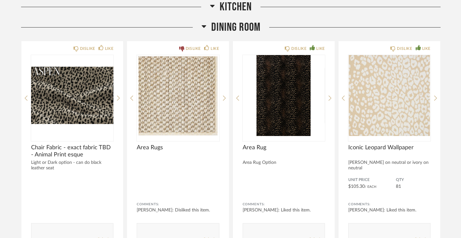
scroll to position [2343, 0]
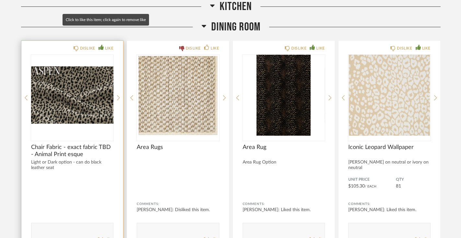
click at [109, 45] on div "LIKE" at bounding box center [109, 48] width 8 height 6
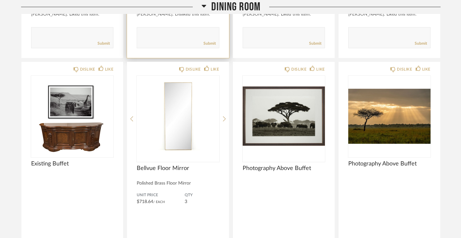
scroll to position [2539, 0]
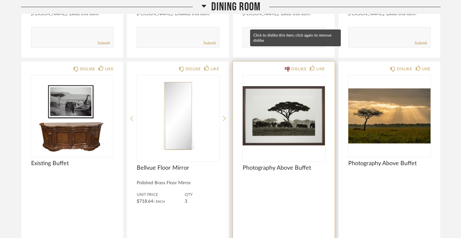
click at [295, 66] on div "DISLIKE" at bounding box center [298, 69] width 15 height 6
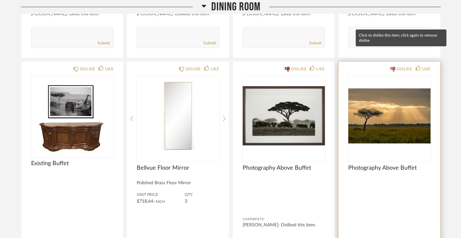
click at [401, 66] on div "DISLIKE" at bounding box center [404, 69] width 15 height 6
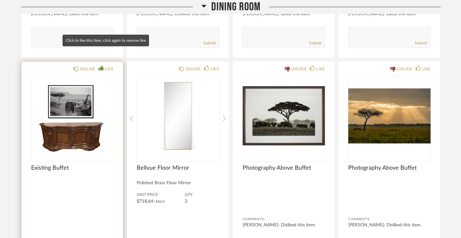
click at [110, 66] on div "LIKE" at bounding box center [109, 69] width 8 height 6
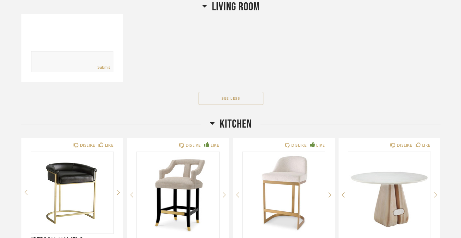
scroll to position [1557, 0]
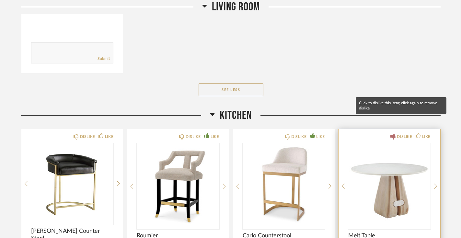
click at [401, 133] on div "DISLIKE" at bounding box center [404, 136] width 15 height 6
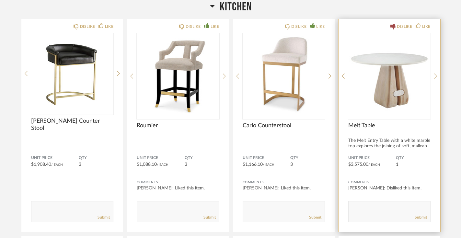
scroll to position [1669, 0]
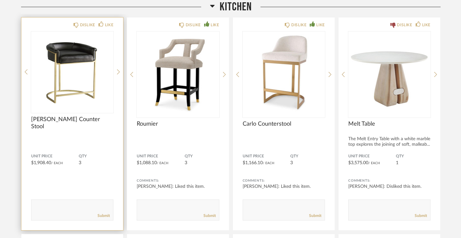
click at [67, 203] on textarea at bounding box center [72, 207] width 82 height 9
type textarea "I like this but like a higher back"
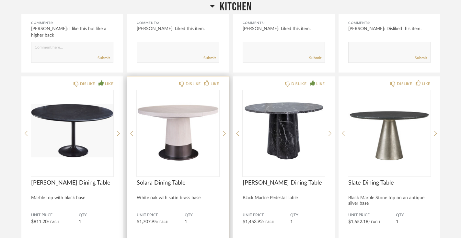
scroll to position [1829, 0]
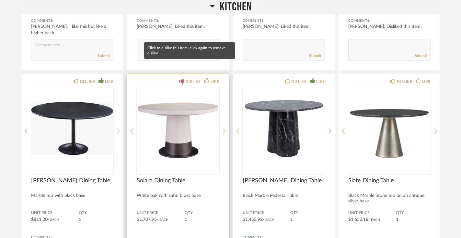
click at [192, 78] on div "DISLIKE" at bounding box center [193, 81] width 15 height 6
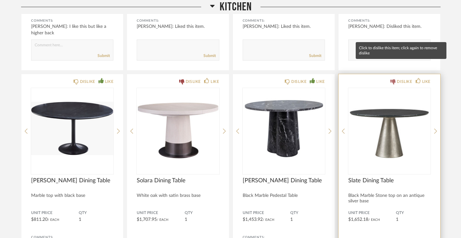
click at [399, 78] on div "DISLIKE" at bounding box center [404, 81] width 15 height 6
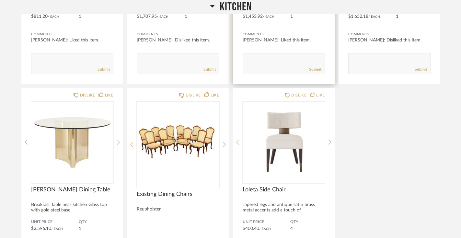
scroll to position [2032, 0]
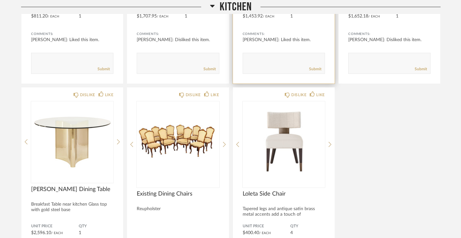
click at [307, 132] on img "0" at bounding box center [283, 141] width 82 height 81
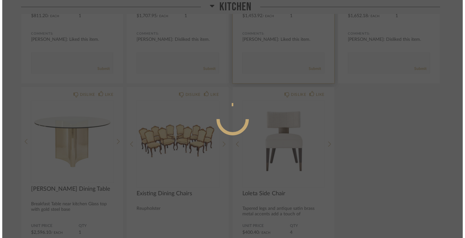
scroll to position [0, 0]
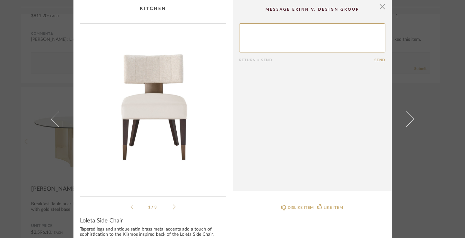
click at [173, 206] on icon at bounding box center [174, 207] width 3 height 6
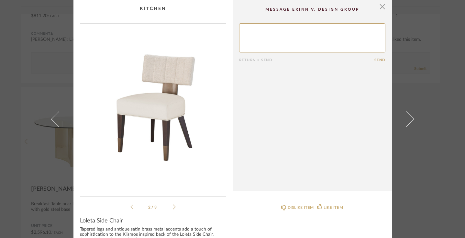
click at [173, 206] on icon at bounding box center [174, 207] width 3 height 6
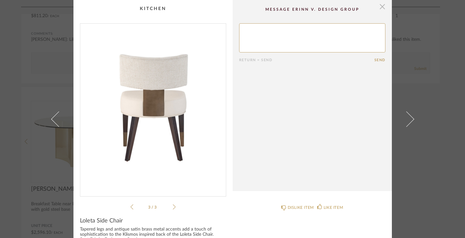
click at [380, 6] on span "button" at bounding box center [382, 6] width 13 height 13
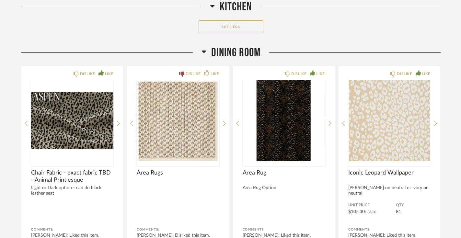
scroll to position [2322, 0]
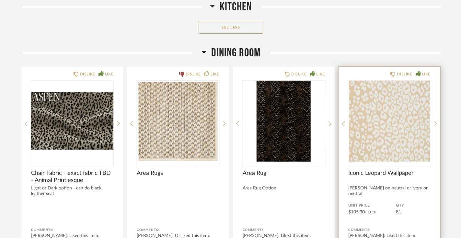
click at [434, 121] on icon at bounding box center [435, 124] width 3 height 6
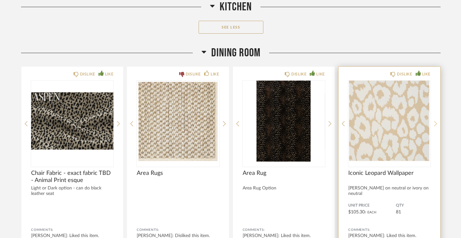
click at [434, 121] on icon at bounding box center [435, 124] width 3 height 6
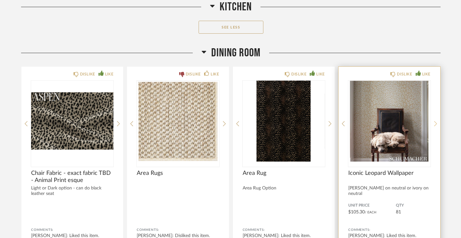
click at [434, 121] on icon at bounding box center [435, 124] width 3 height 6
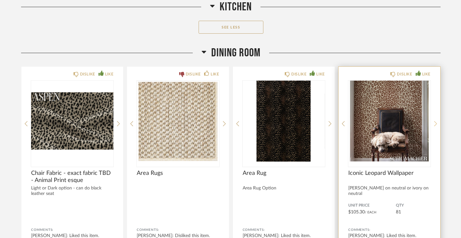
click at [434, 121] on icon at bounding box center [435, 124] width 3 height 6
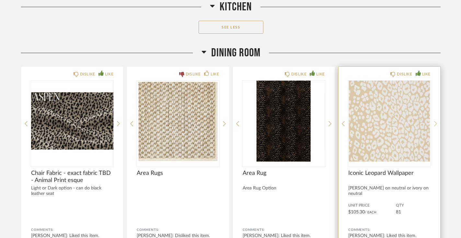
click at [434, 121] on icon at bounding box center [435, 124] width 3 height 6
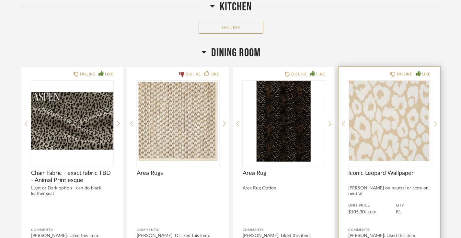
click at [434, 121] on icon at bounding box center [435, 124] width 3 height 6
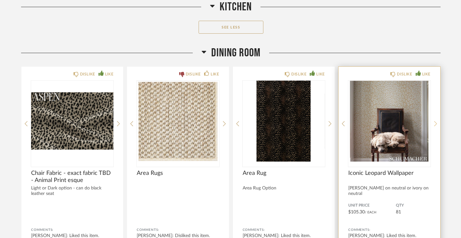
click at [434, 121] on icon at bounding box center [435, 124] width 3 height 6
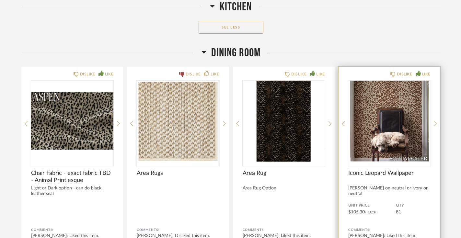
click at [434, 121] on icon at bounding box center [435, 124] width 3 height 6
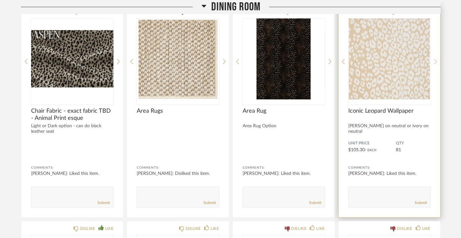
scroll to position [2385, 0]
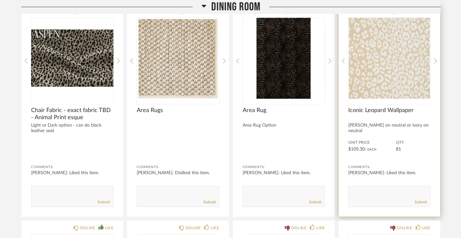
click at [379, 189] on textarea at bounding box center [389, 193] width 82 height 9
type textarea "leaning toward the lighter option now that I see it next to the dark rug"
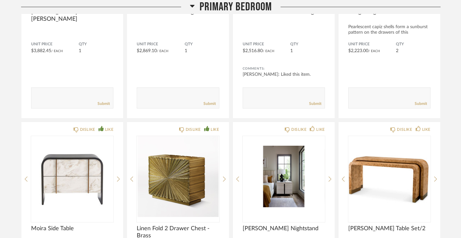
scroll to position [3390, 0]
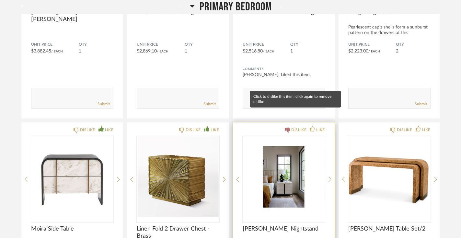
click at [294, 127] on div "DISLIKE" at bounding box center [298, 130] width 15 height 6
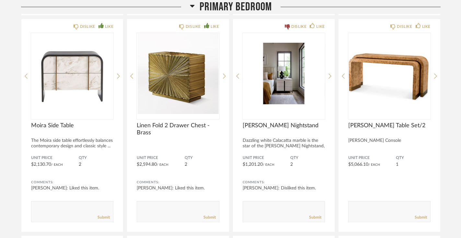
scroll to position [3501, 0]
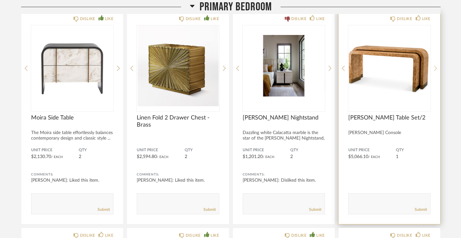
click at [435, 66] on icon at bounding box center [435, 68] width 3 height 5
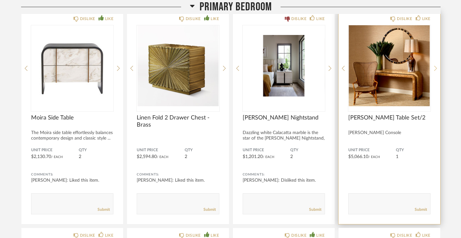
click at [435, 66] on icon at bounding box center [435, 68] width 3 height 5
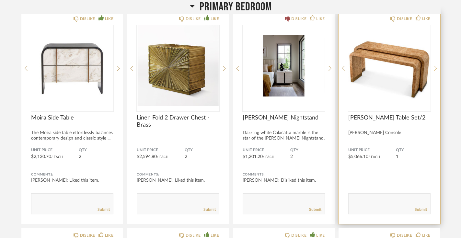
click at [435, 66] on icon at bounding box center [435, 68] width 3 height 5
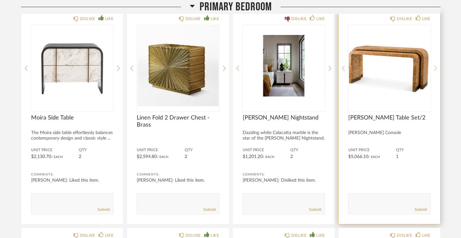
click at [435, 66] on icon at bounding box center [435, 68] width 3 height 5
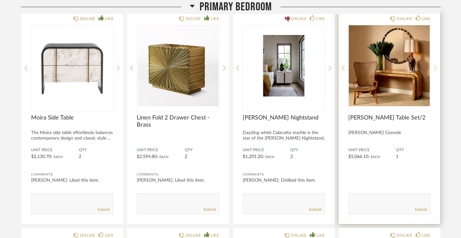
click at [435, 66] on icon at bounding box center [435, 68] width 3 height 5
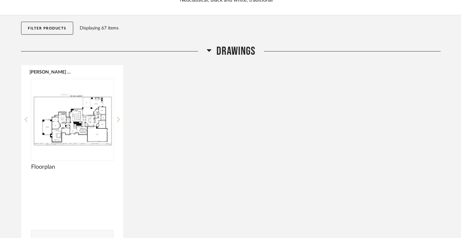
scroll to position [0, 0]
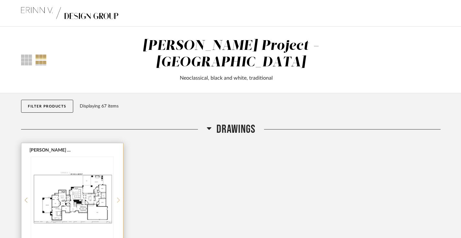
click at [118, 197] on icon at bounding box center [118, 200] width 3 height 6
click at [88, 185] on img "0" at bounding box center [72, 197] width 82 height 81
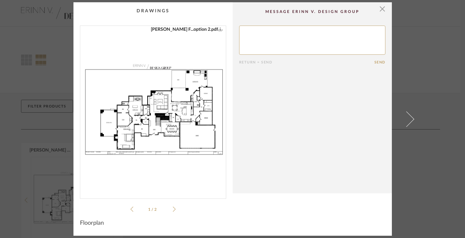
click at [167, 121] on img "0" at bounding box center [153, 109] width 146 height 167
click at [379, 11] on span "button" at bounding box center [382, 8] width 13 height 13
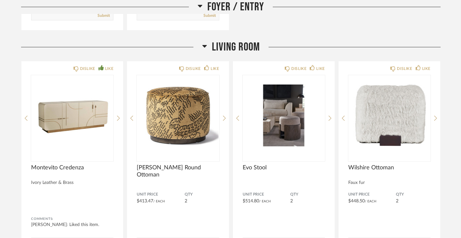
scroll to position [537, 0]
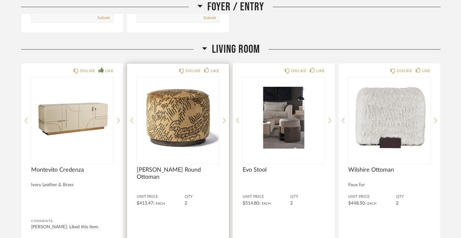
click at [193, 116] on img "0" at bounding box center [178, 117] width 82 height 81
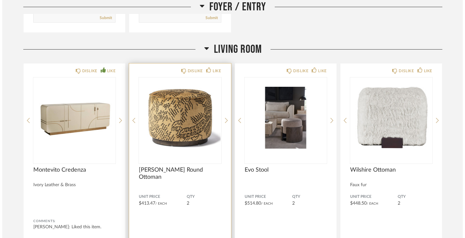
scroll to position [0, 0]
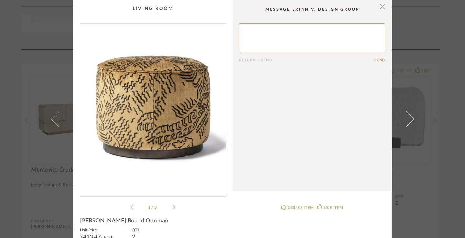
click at [173, 208] on icon at bounding box center [174, 207] width 3 height 6
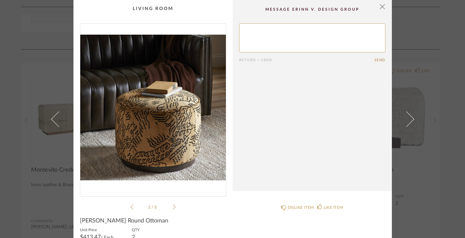
click at [173, 208] on icon at bounding box center [174, 207] width 3 height 6
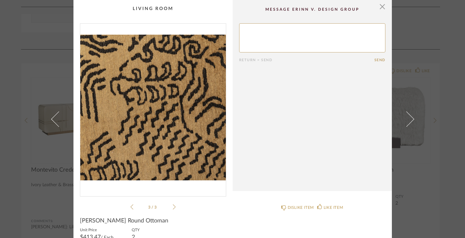
click at [173, 208] on icon at bounding box center [174, 207] width 3 height 6
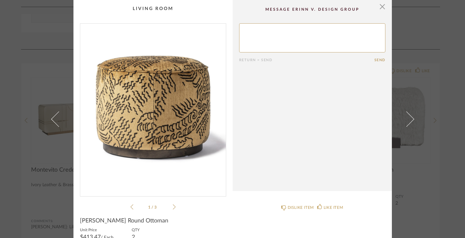
scroll to position [34, 0]
